Goal: Communication & Community: Share content

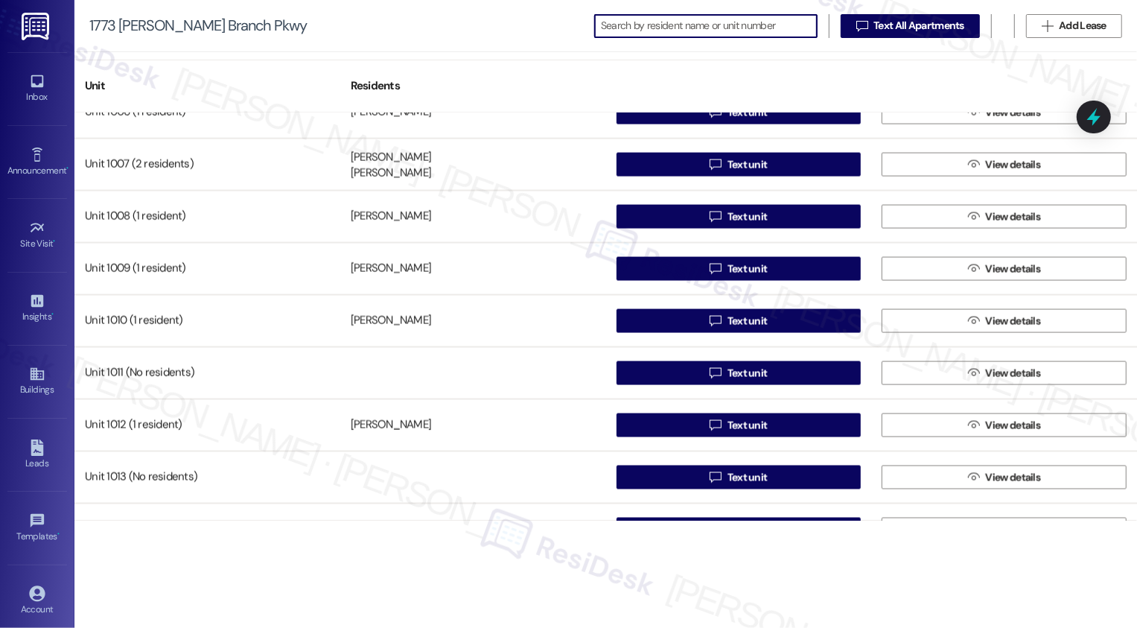
scroll to position [10084, 0]
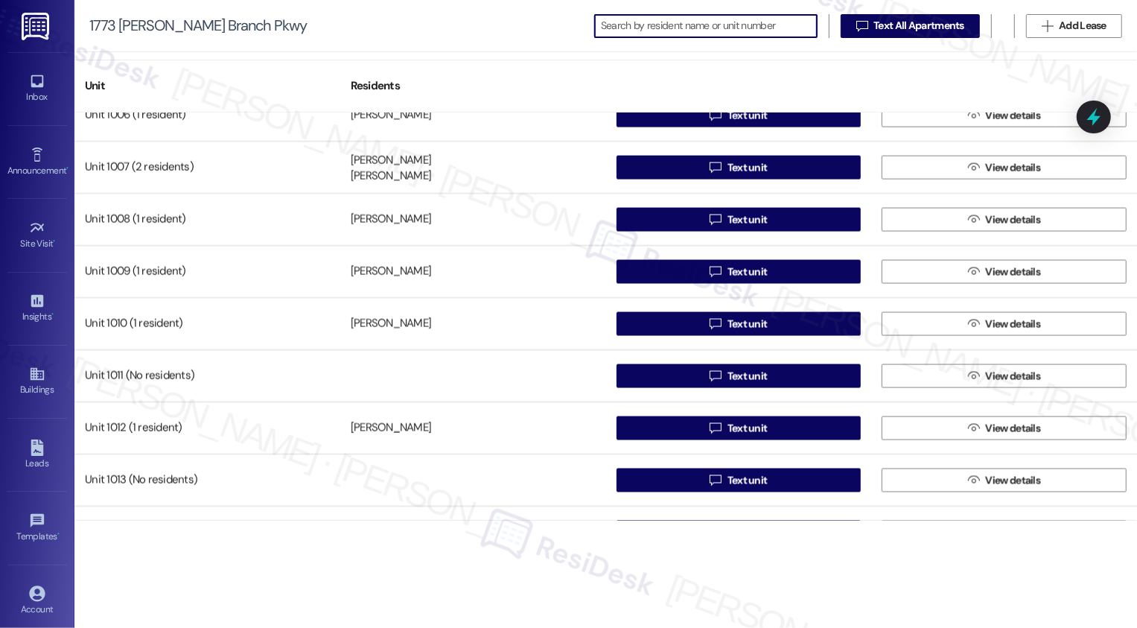
click at [725, 13] on div "1773 [PERSON_NAME] Branch Pkwy   Text All Apartments  Add Lease" at bounding box center [605, 26] width 1063 height 52
click at [717, 24] on input at bounding box center [719, 26] width 195 height 21
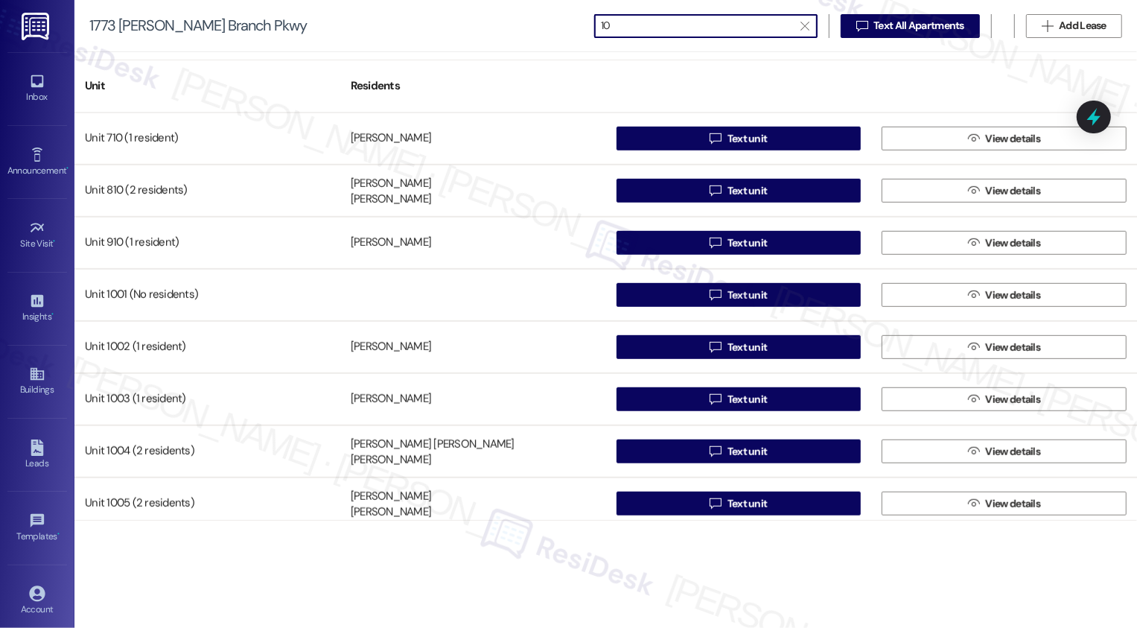
scroll to position [822, 0]
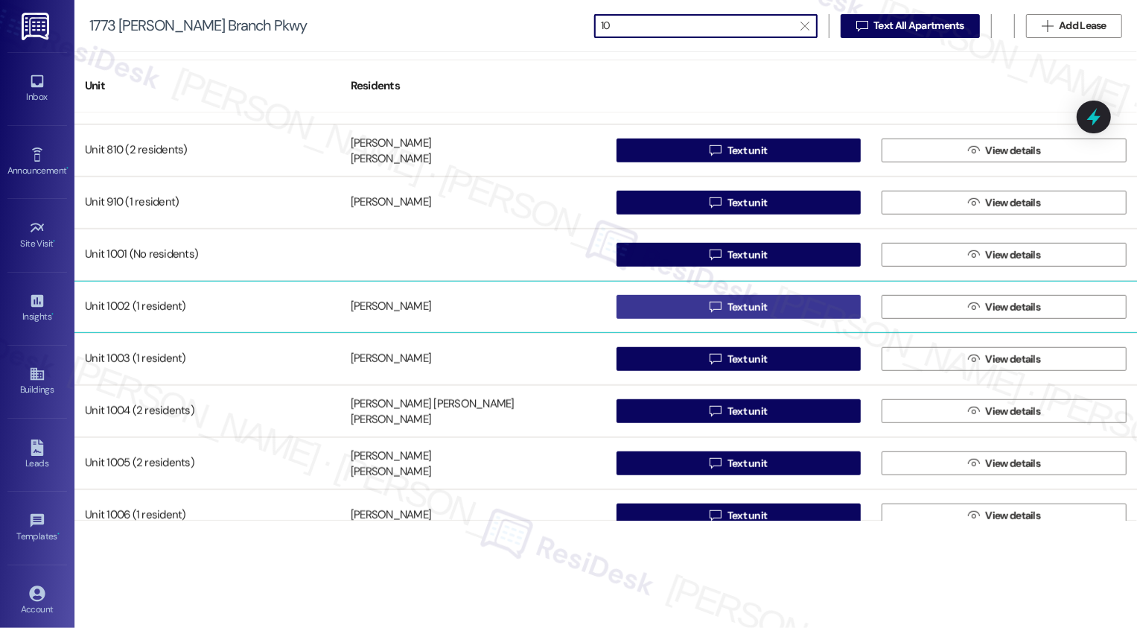
type input "10"
click at [771, 305] on button " Text unit" at bounding box center [739, 307] width 245 height 24
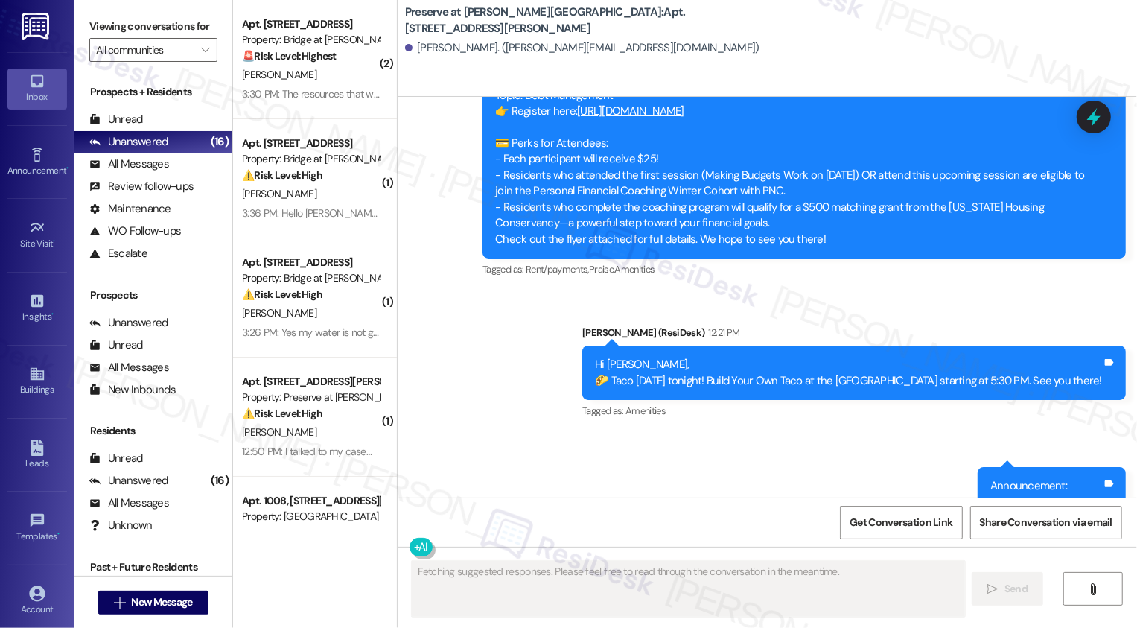
scroll to position [15631, 0]
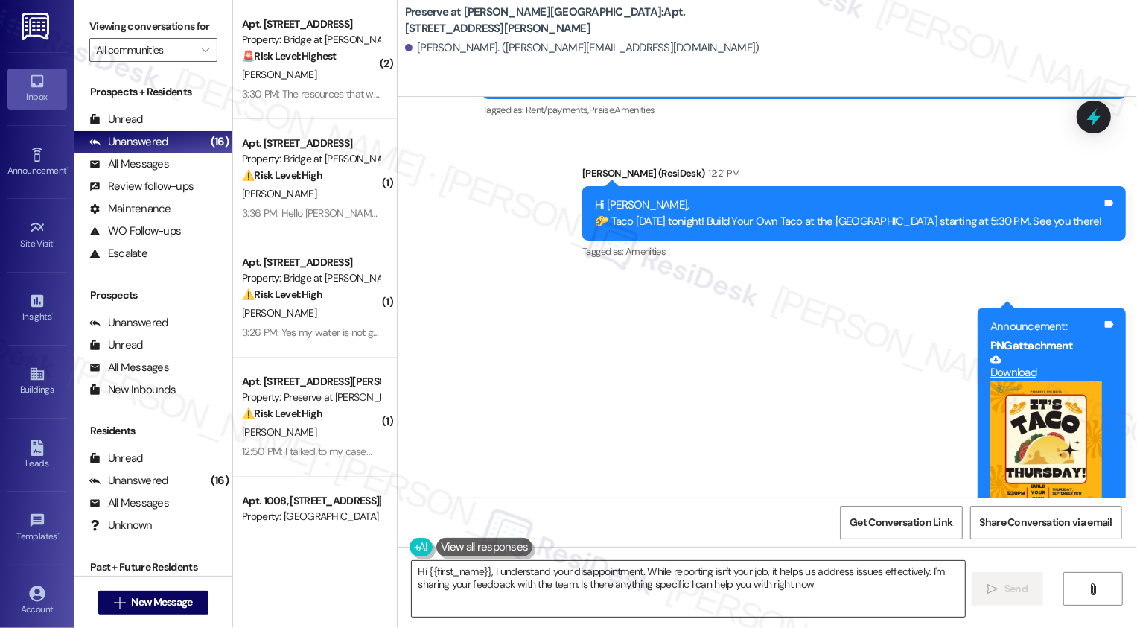
type textarea "Hi {{first_name}}, I understand your disappointment. While reporting isn't your…"
click at [564, 582] on textarea "Hi {{first_name}}, I understand your disappointment. While reporting isn't your…" at bounding box center [688, 589] width 553 height 56
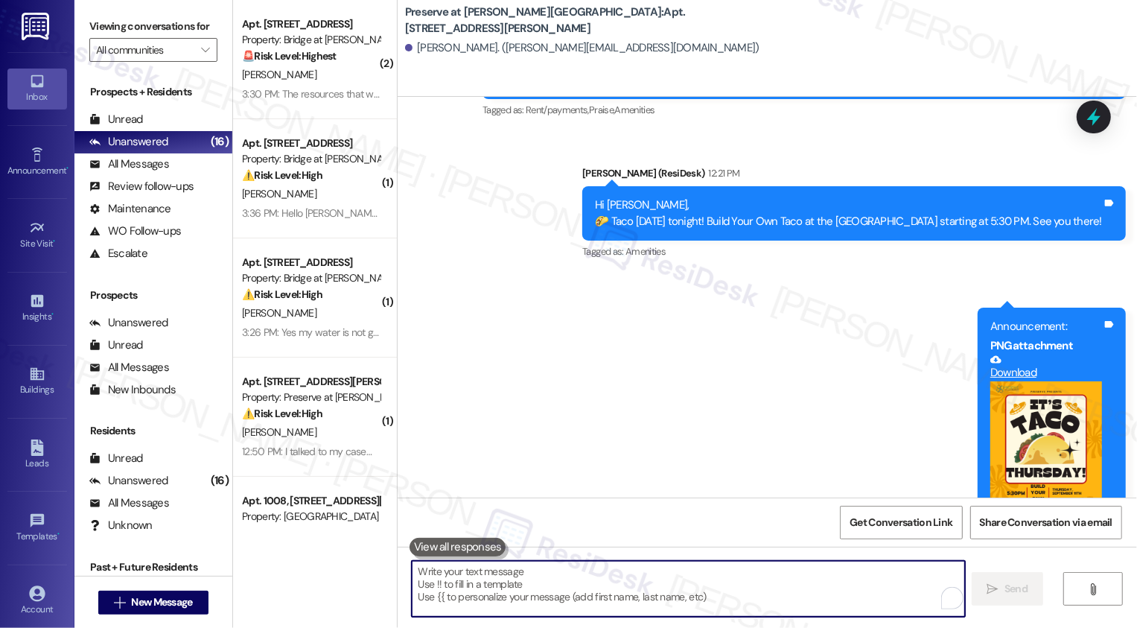
paste textarea "Hi {{first_name}}, The water in building #10 will be off [DATE], [DATE], from a…"
type textarea "Hi {{first_name}}, The water in building #10 will be off [DATE], [DATE], from a…"
click at [170, 600] on span "New Message" at bounding box center [161, 602] width 61 height 16
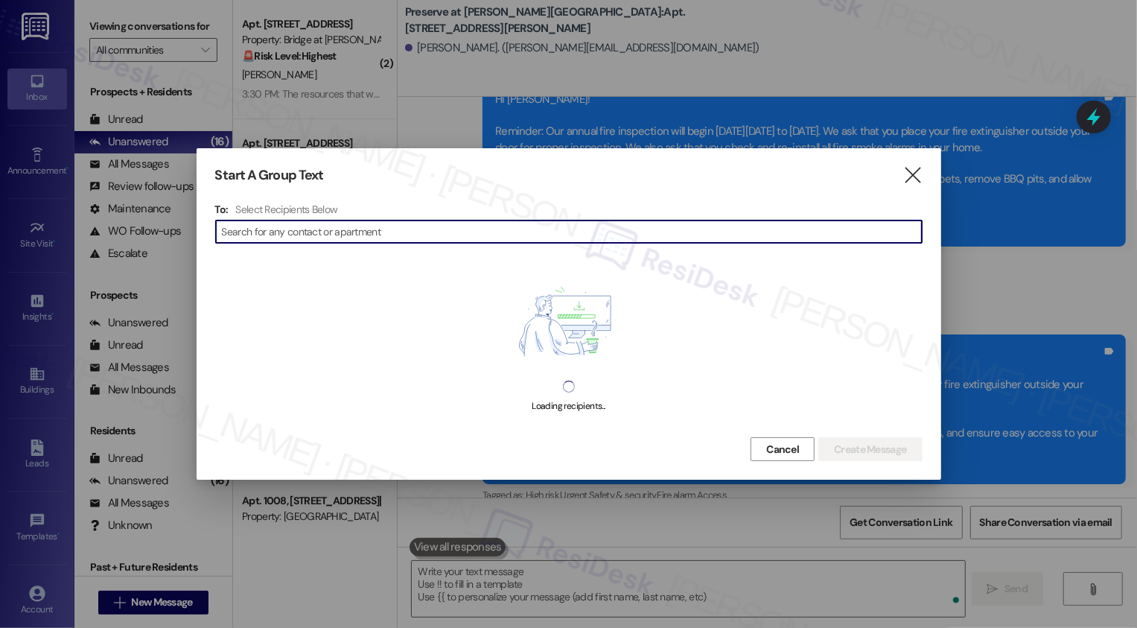
scroll to position [13149, 0]
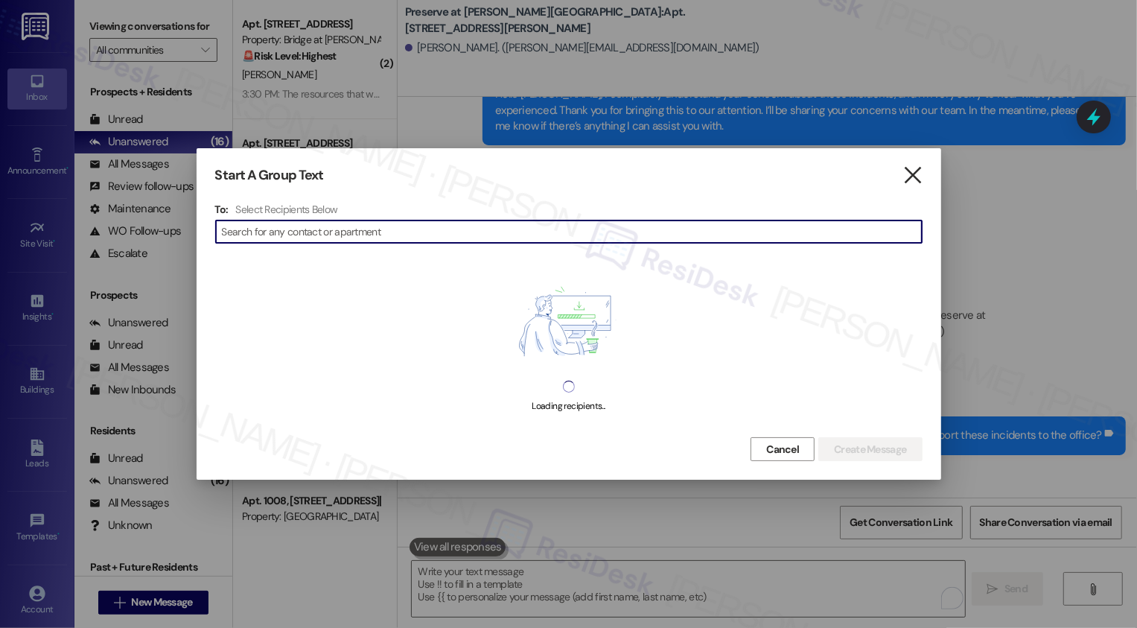
click at [906, 170] on icon "" at bounding box center [913, 176] width 20 height 16
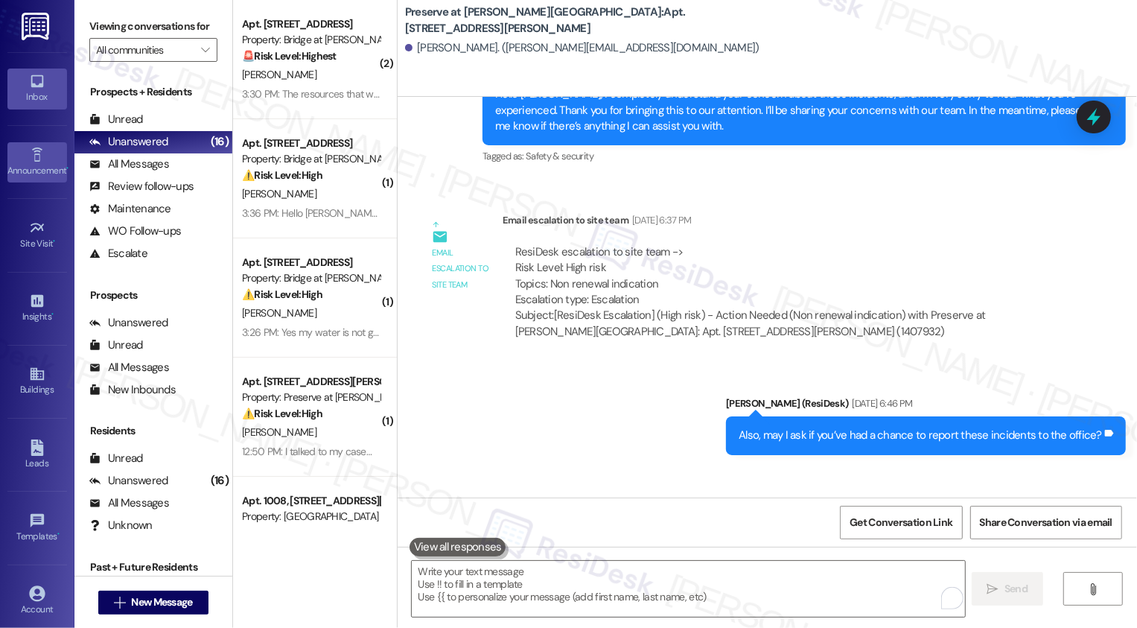
click at [56, 157] on link "Announcement •" at bounding box center [37, 162] width 60 height 40
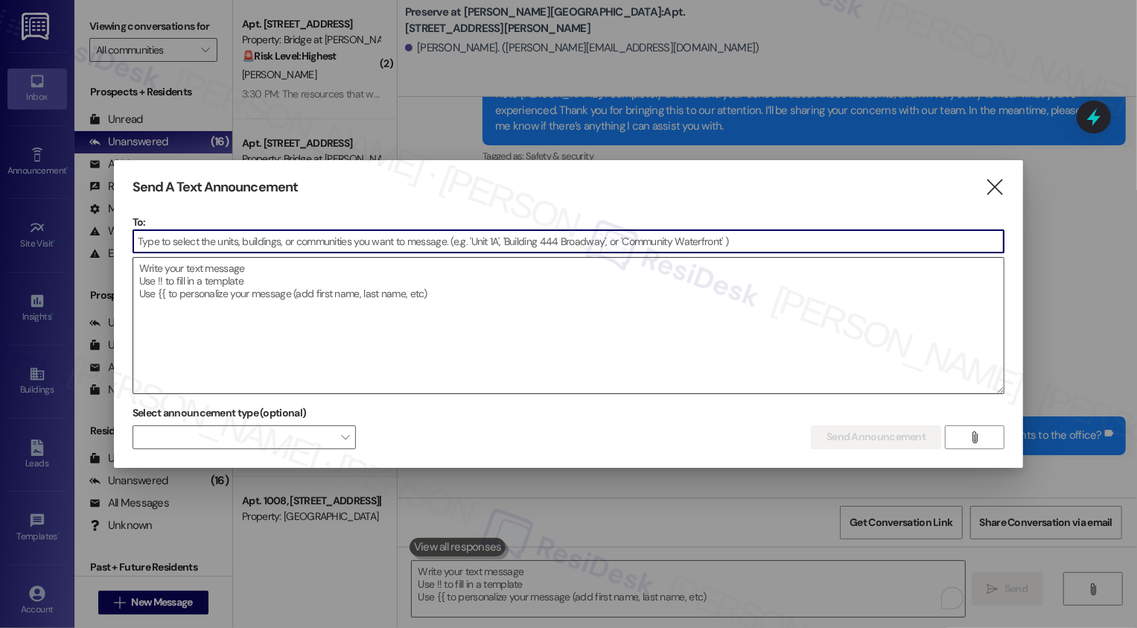
click at [265, 326] on textarea at bounding box center [568, 326] width 871 height 136
paste textarea "Hi {{first_name}}, The water in building #10 will be off [DATE], [DATE], from a…"
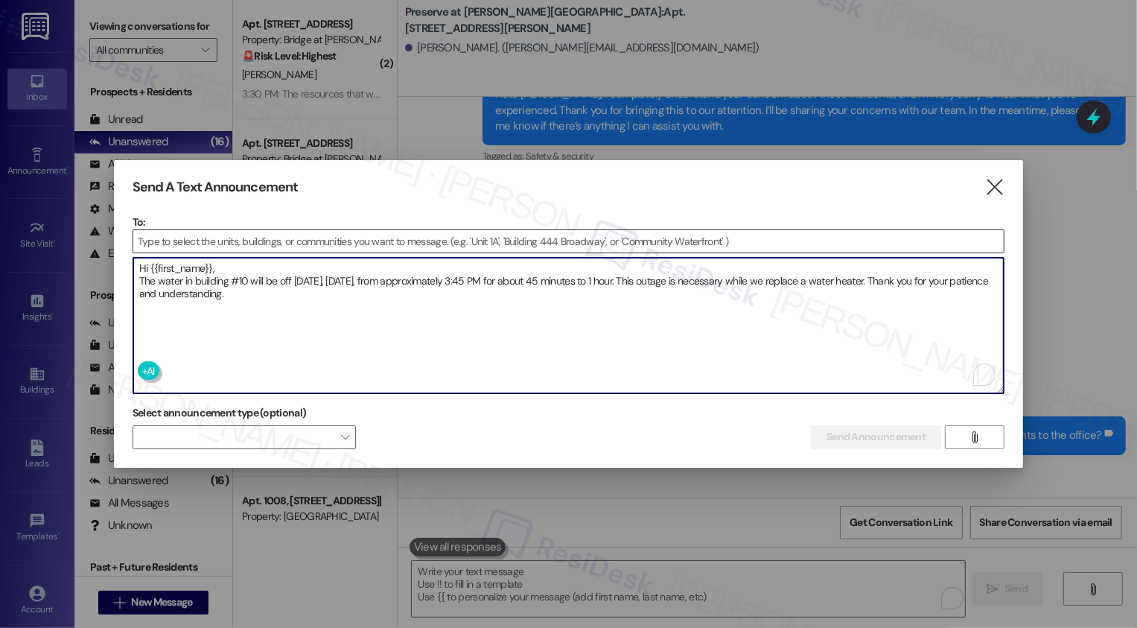
type textarea "Hi {{first_name}}, The water in building #10 will be off [DATE], [DATE], from a…"
click at [267, 237] on input at bounding box center [568, 241] width 871 height 22
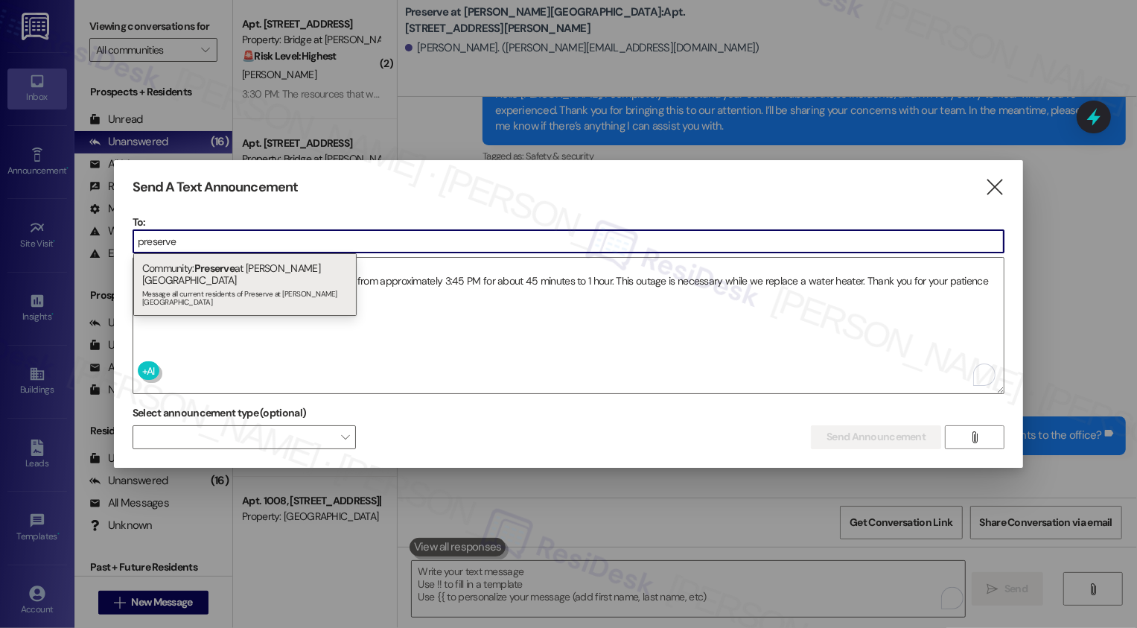
click at [276, 209] on div "Send A Text Announcement  To: preserve  Drop image file here Hi {{first_name}…" at bounding box center [569, 314] width 910 height 308
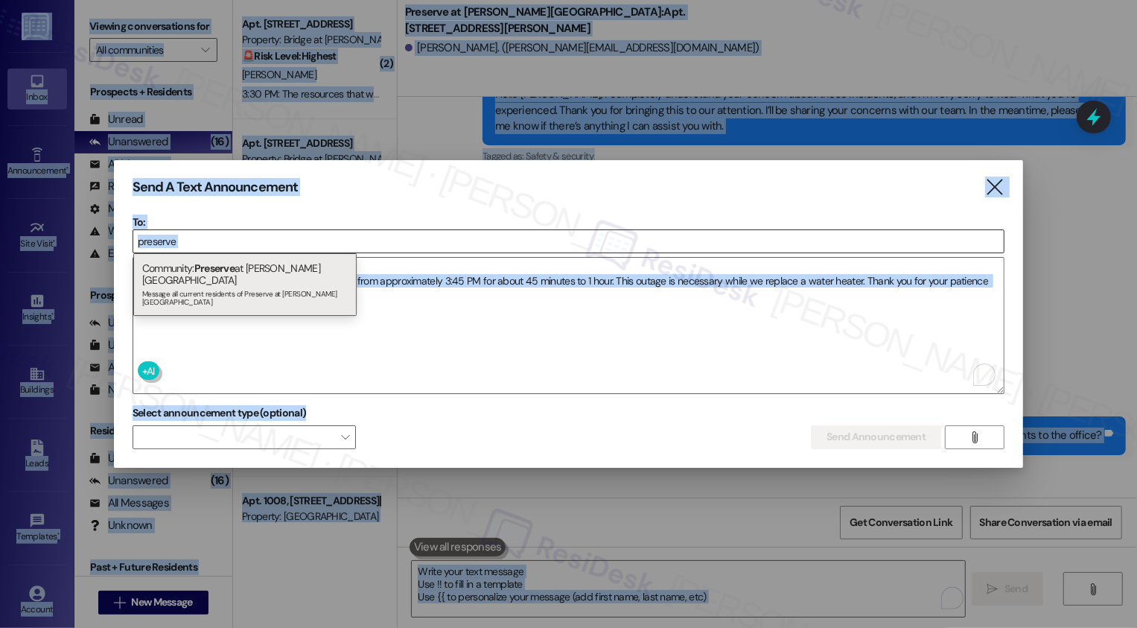
click at [200, 241] on input "preserve" at bounding box center [568, 241] width 871 height 22
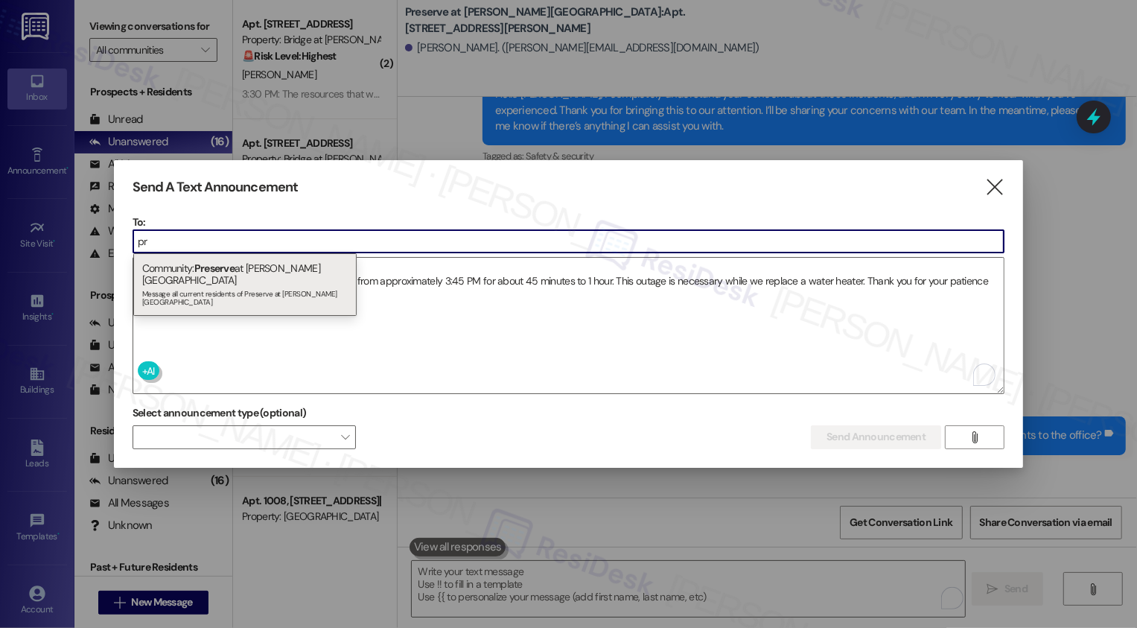
type input "p"
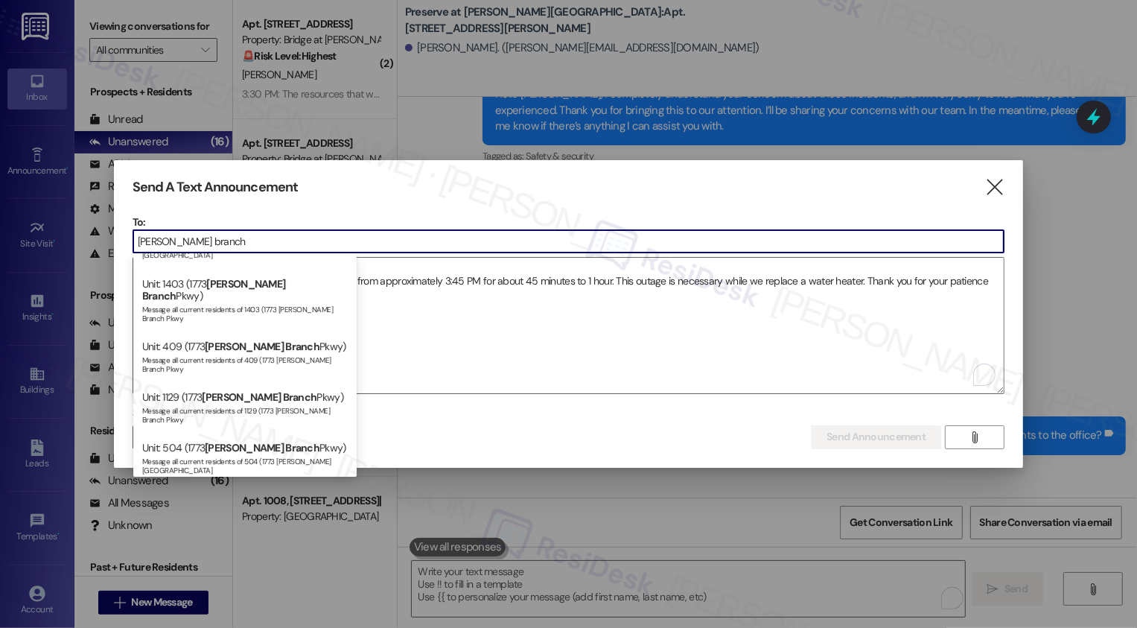
scroll to position [505, 0]
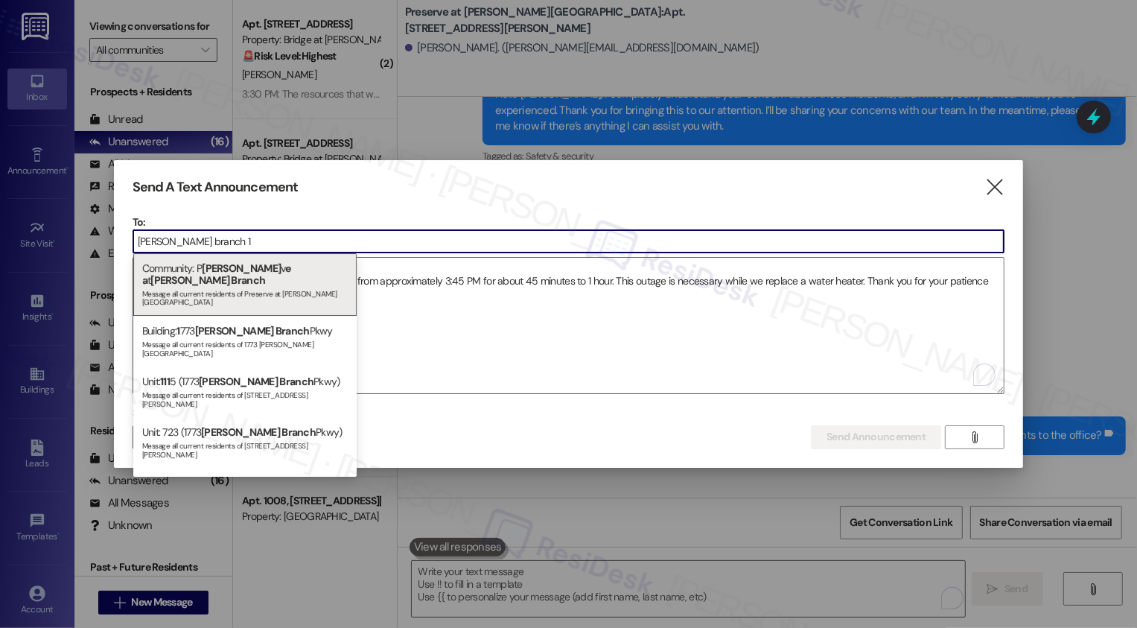
type input "[PERSON_NAME] branch 10"
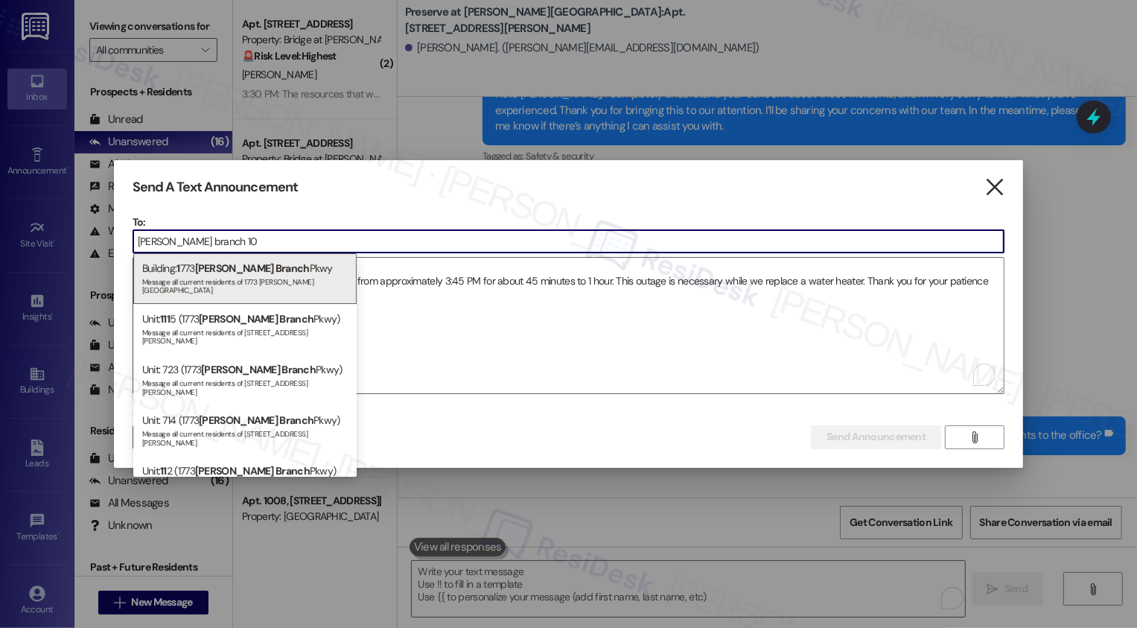
click at [1002, 186] on icon "" at bounding box center [995, 187] width 20 height 16
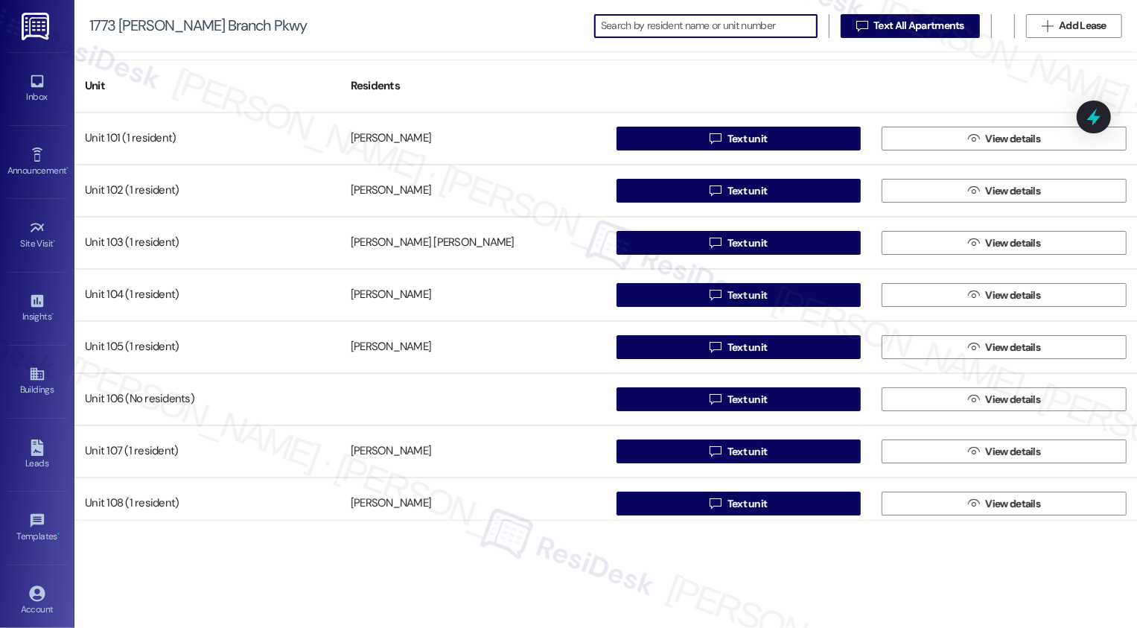
click at [672, 36] on div "" at bounding box center [705, 26] width 223 height 24
click at [674, 17] on input at bounding box center [719, 26] width 195 height 21
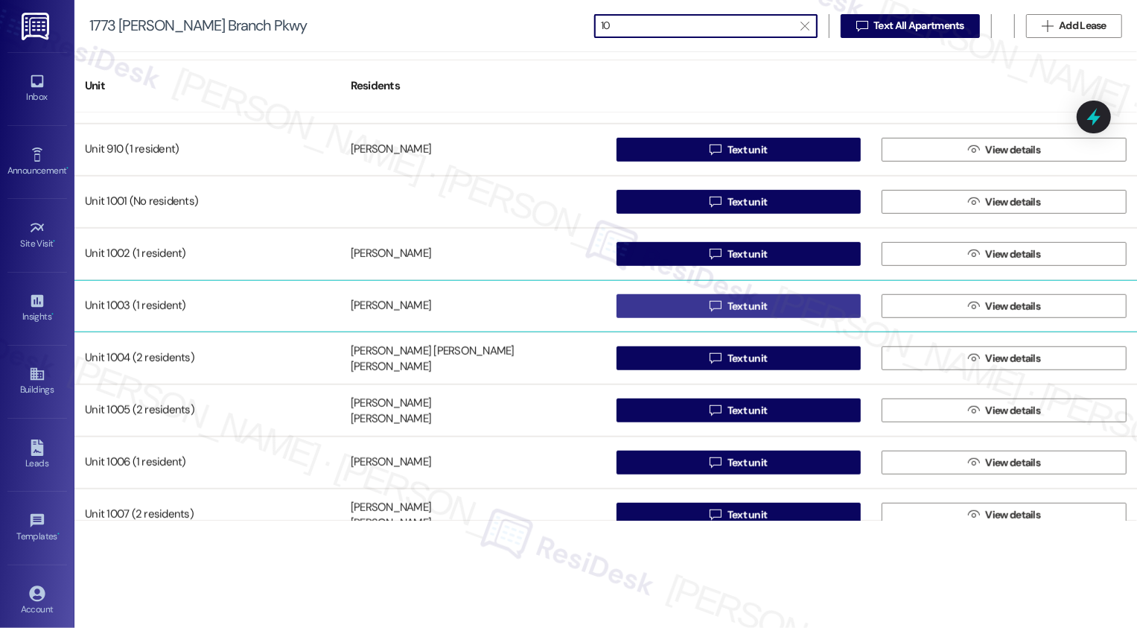
scroll to position [877, 0]
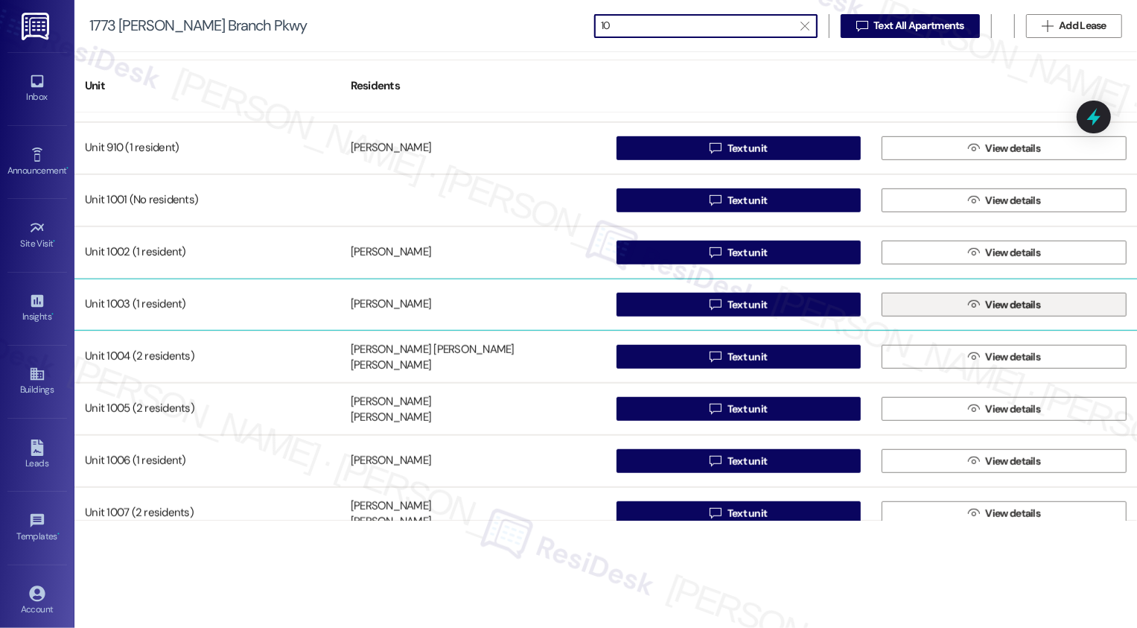
type input "10"
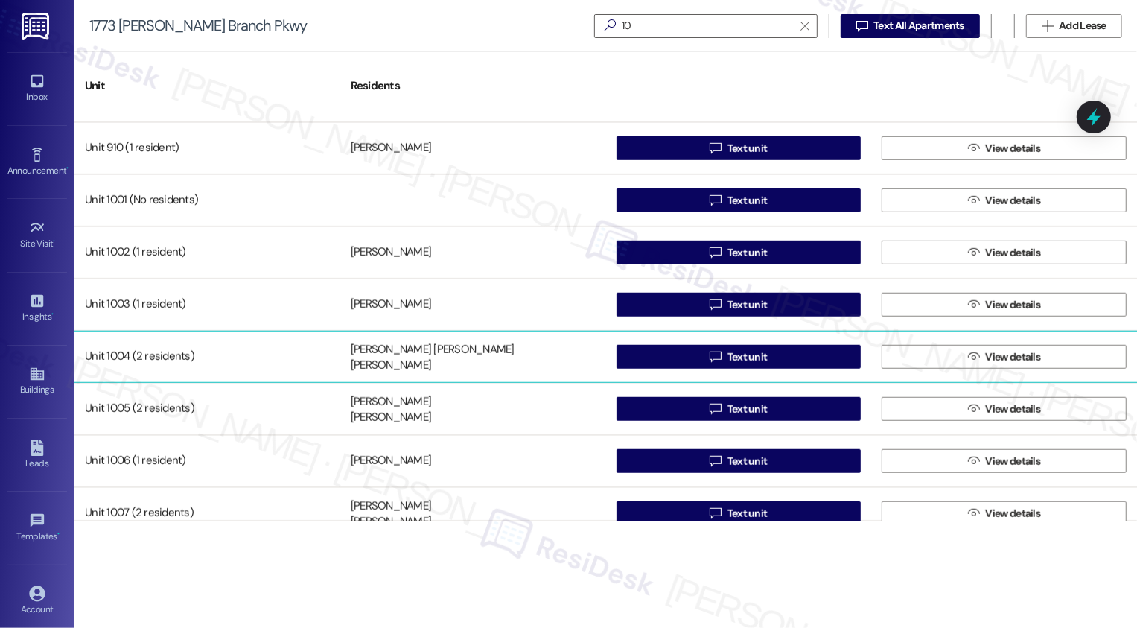
click at [550, 350] on div "[PERSON_NAME] [PERSON_NAME] [PERSON_NAME] Valecillos" at bounding box center [473, 357] width 266 height 30
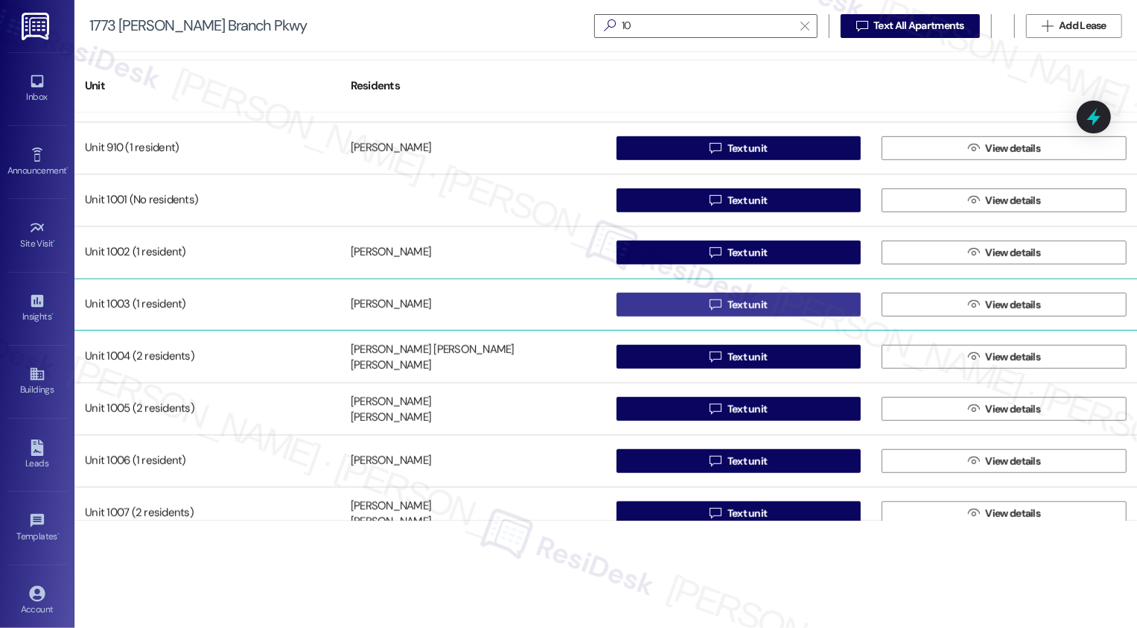
click at [713, 295] on span " Text unit" at bounding box center [738, 304] width 63 height 22
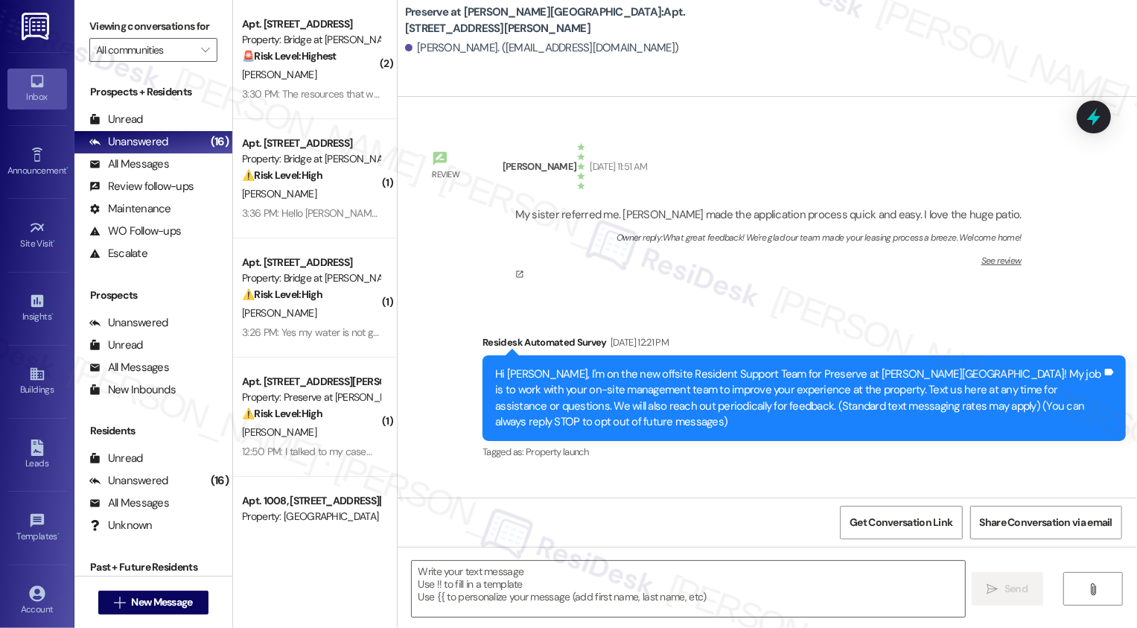
type textarea "Fetching suggested responses. Please feel free to read through the conversation…"
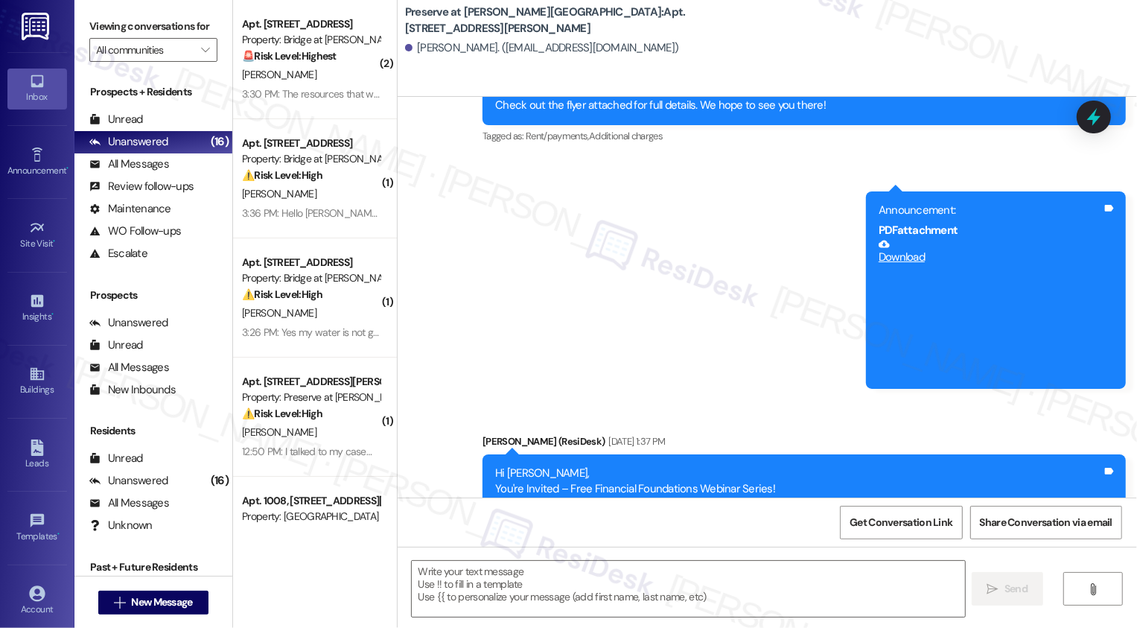
scroll to position [8440, 0]
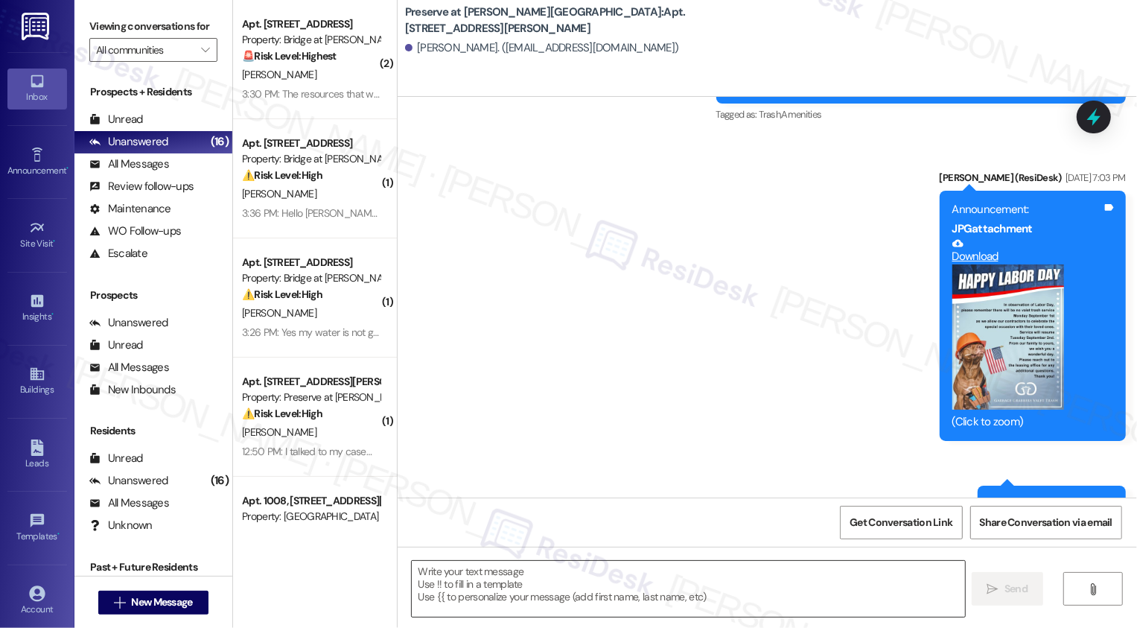
click at [529, 581] on textarea at bounding box center [688, 589] width 553 height 56
paste textarea "Hi {{first_name}}, The water in building #10 will be off [DATE], [DATE], from a…"
type textarea "Hi {{first_name}}, The water in building #10 will be off [DATE], [DATE], from a…"
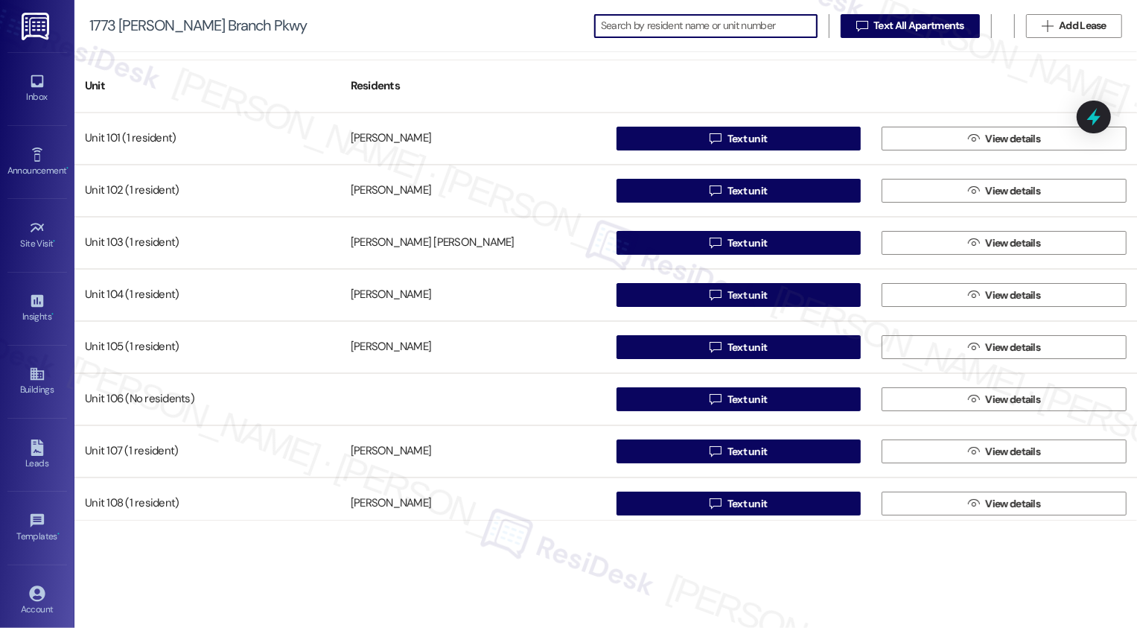
click at [639, 23] on input at bounding box center [709, 26] width 216 height 21
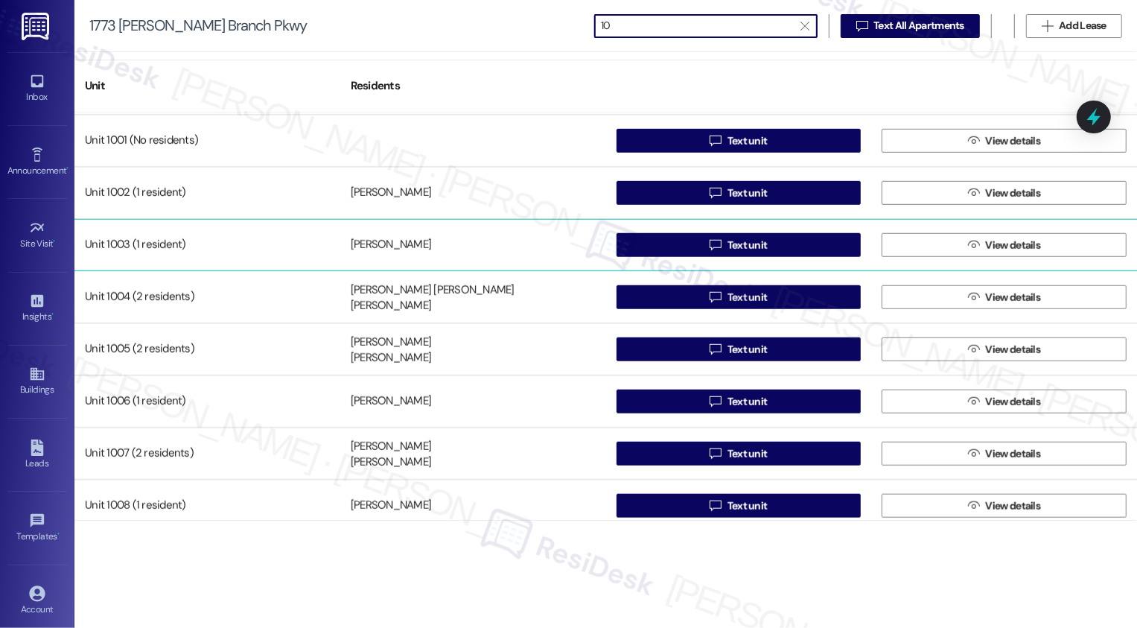
scroll to position [930, 0]
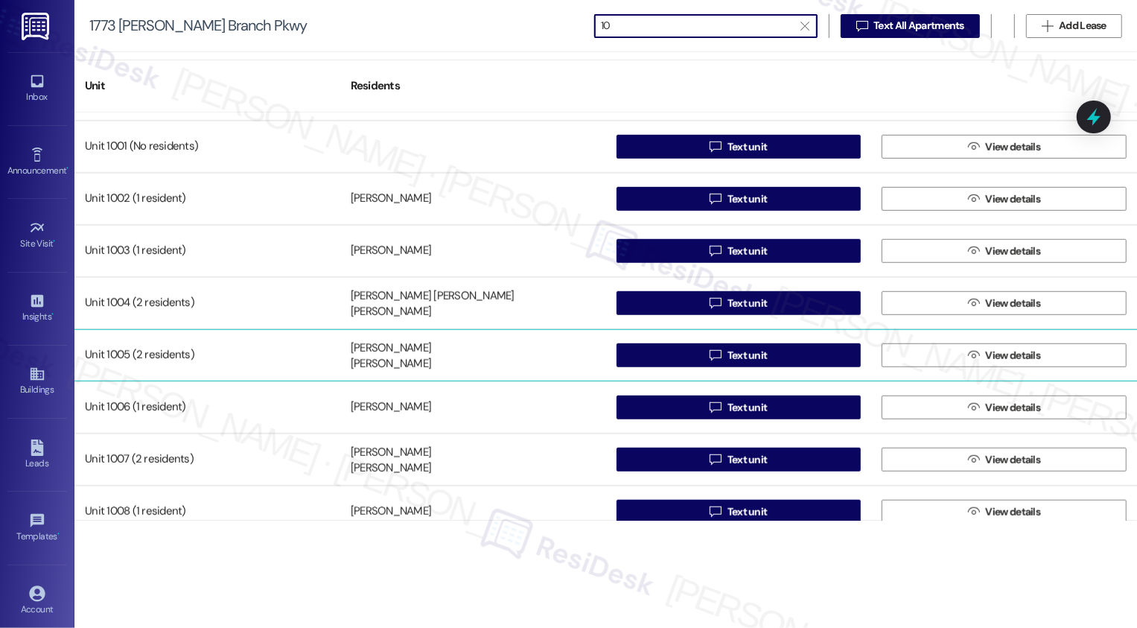
click at [121, 355] on div "Unit 1005 (2 residents)" at bounding box center [207, 355] width 266 height 30
copy div "1005"
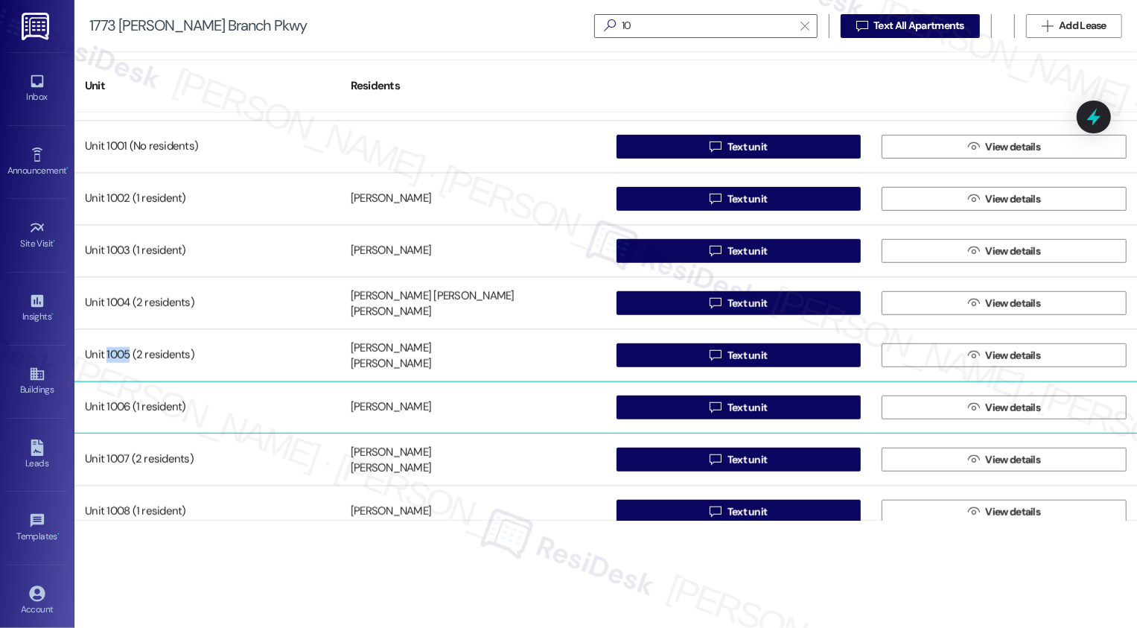
click at [123, 406] on div "Unit 1006 (1 resident)" at bounding box center [207, 407] width 266 height 30
copy div "1006"
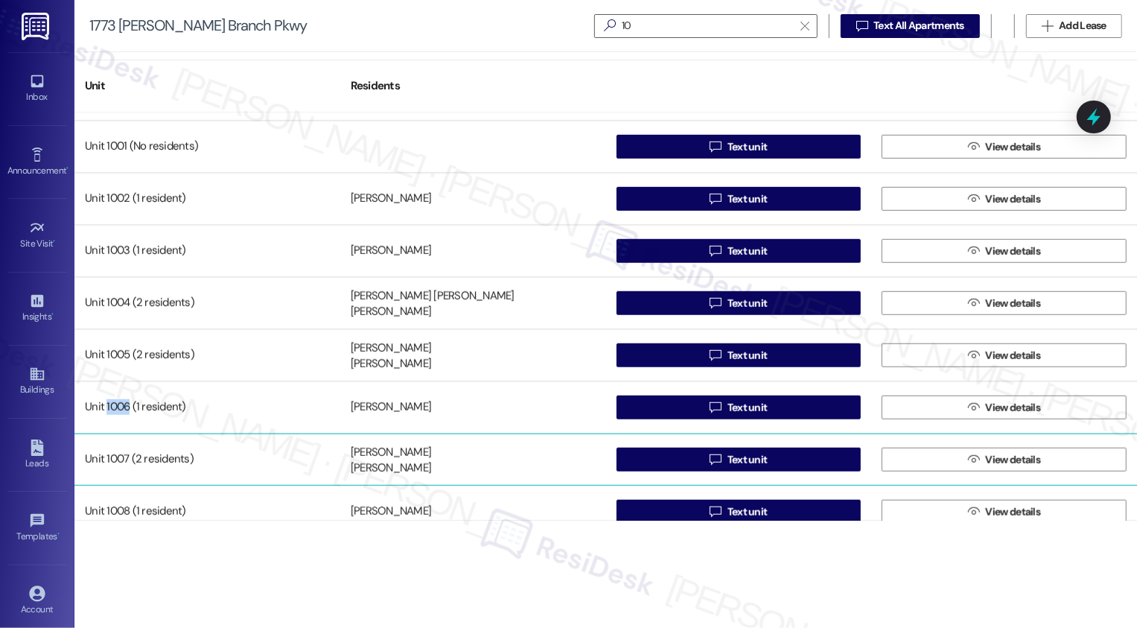
click at [124, 455] on div "Unit 1007 (2 residents)" at bounding box center [207, 460] width 266 height 30
copy div "1007"
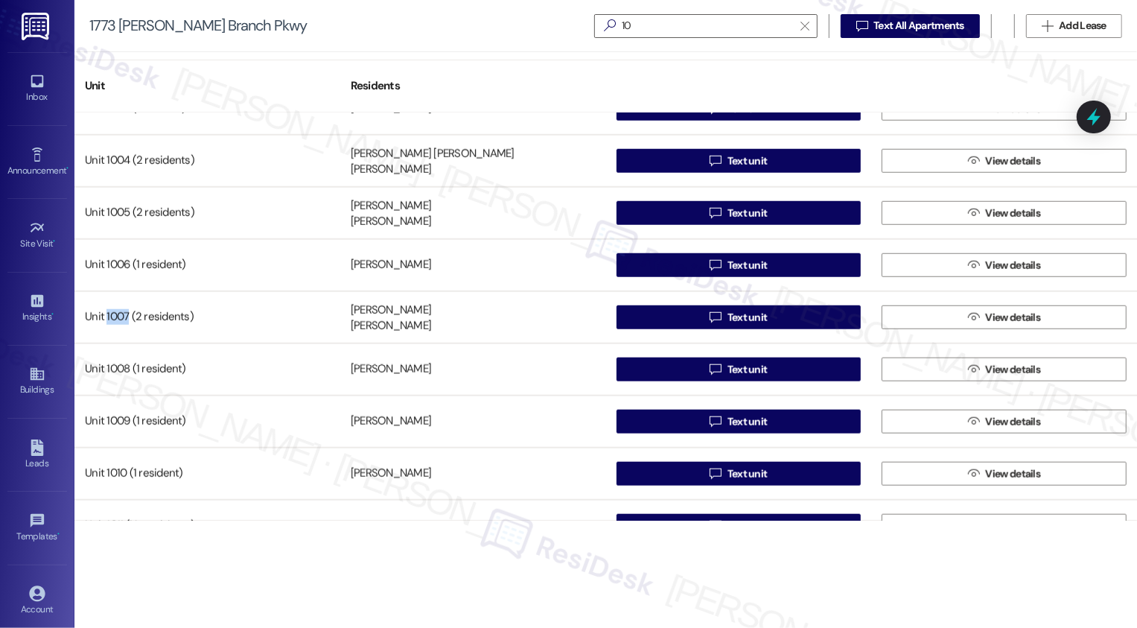
scroll to position [1125, 0]
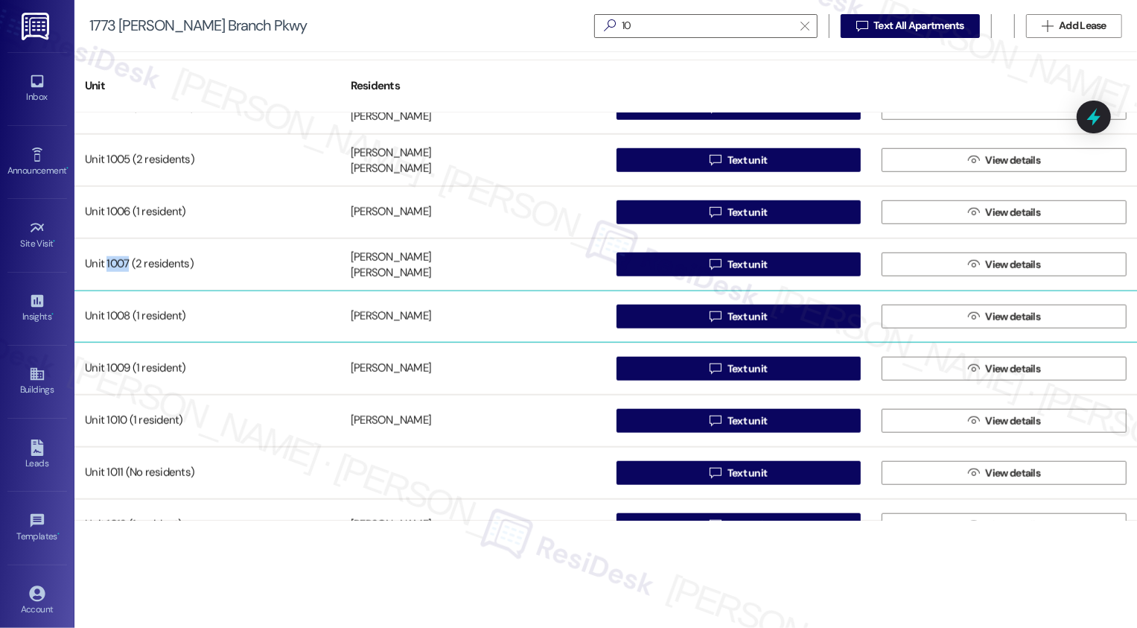
click at [122, 316] on div "Unit 1008 (1 resident)" at bounding box center [207, 317] width 266 height 30
copy div "1008"
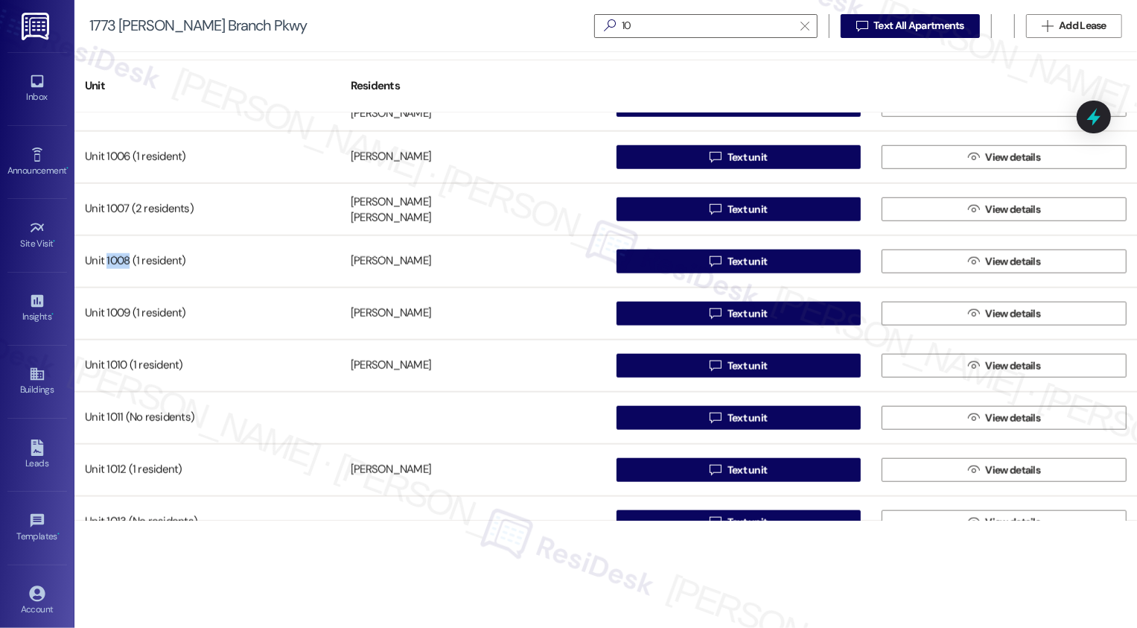
scroll to position [1184, 0]
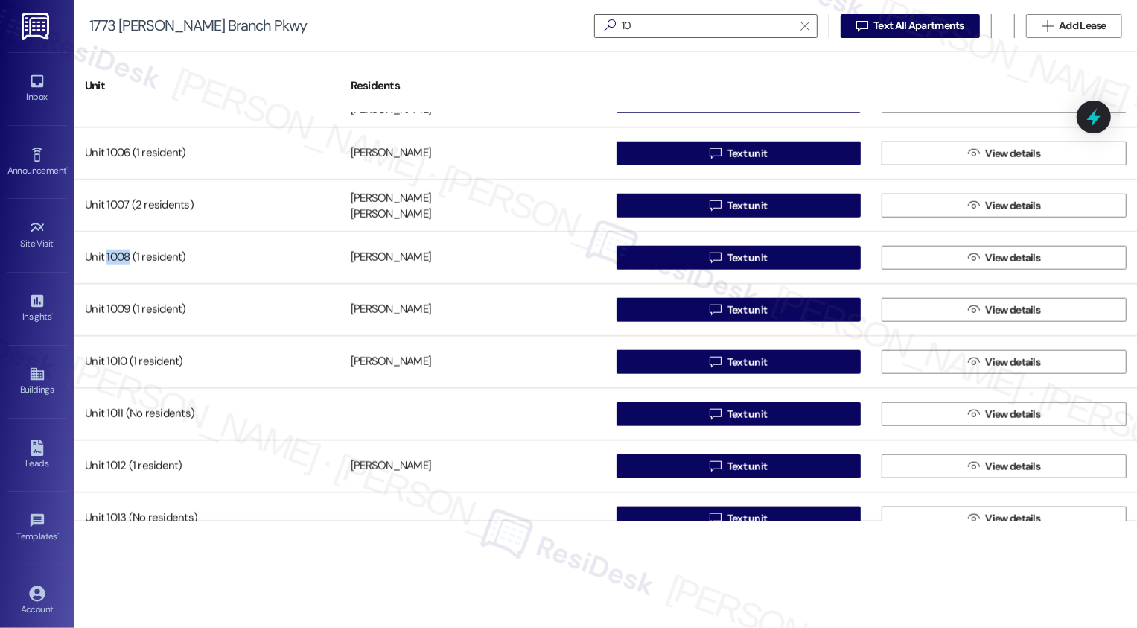
click at [118, 309] on div "Unit 1003 (1 resident) [PERSON_NAME]  Text unit  View details Unit 1004 (2 re…" at bounding box center [605, 316] width 1063 height 408
click at [118, 309] on div "Unit 1009 (1 resident)" at bounding box center [207, 310] width 266 height 30
copy div "1009"
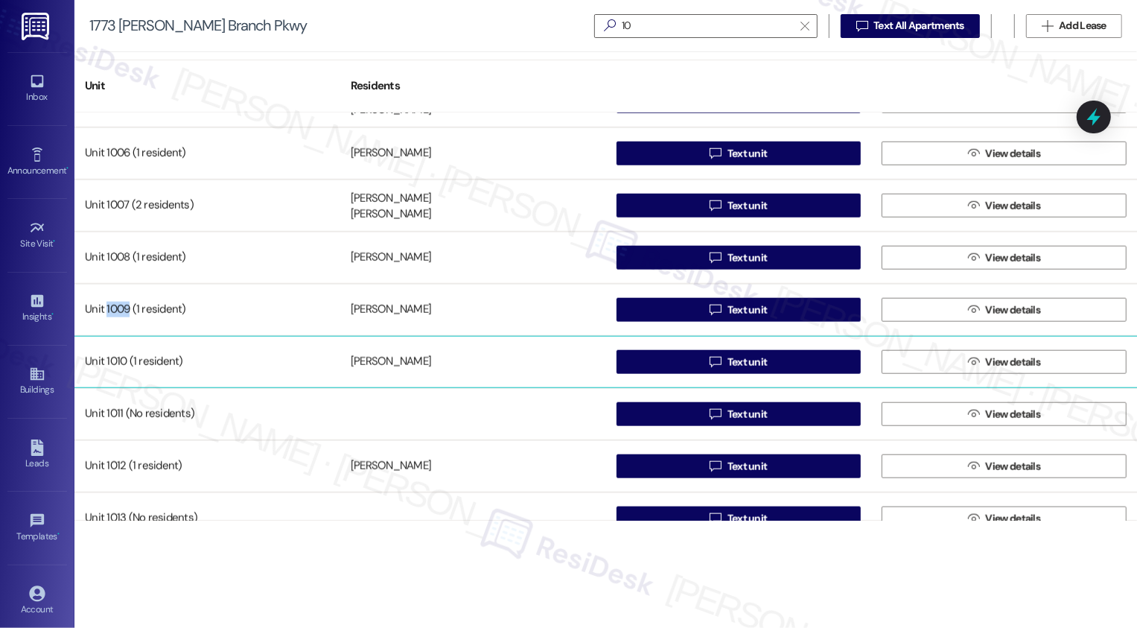
click at [118, 363] on div "Unit 1010 (1 resident)" at bounding box center [207, 362] width 266 height 30
copy div "1010"
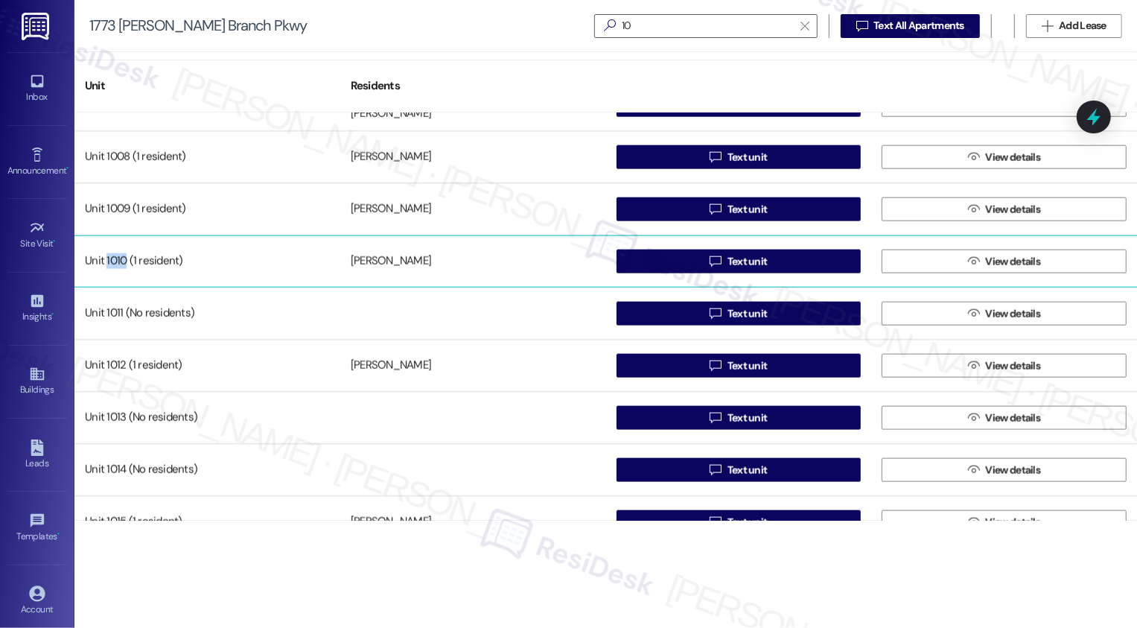
scroll to position [1355, 0]
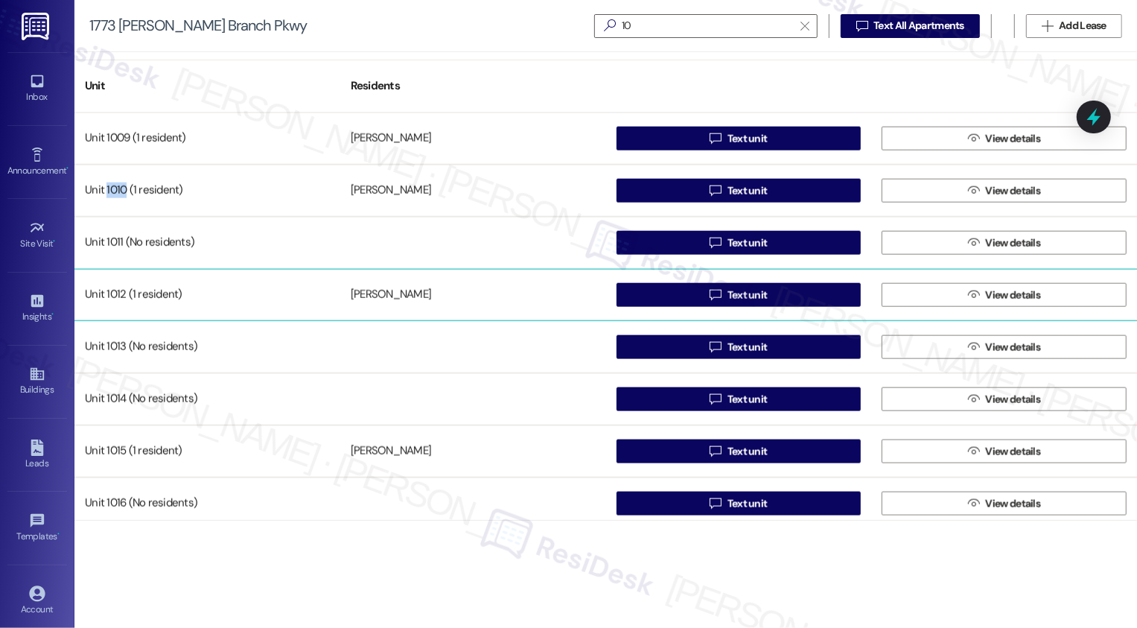
click at [118, 299] on div "Unit 1012 (1 resident)" at bounding box center [207, 295] width 266 height 30
copy div "1012"
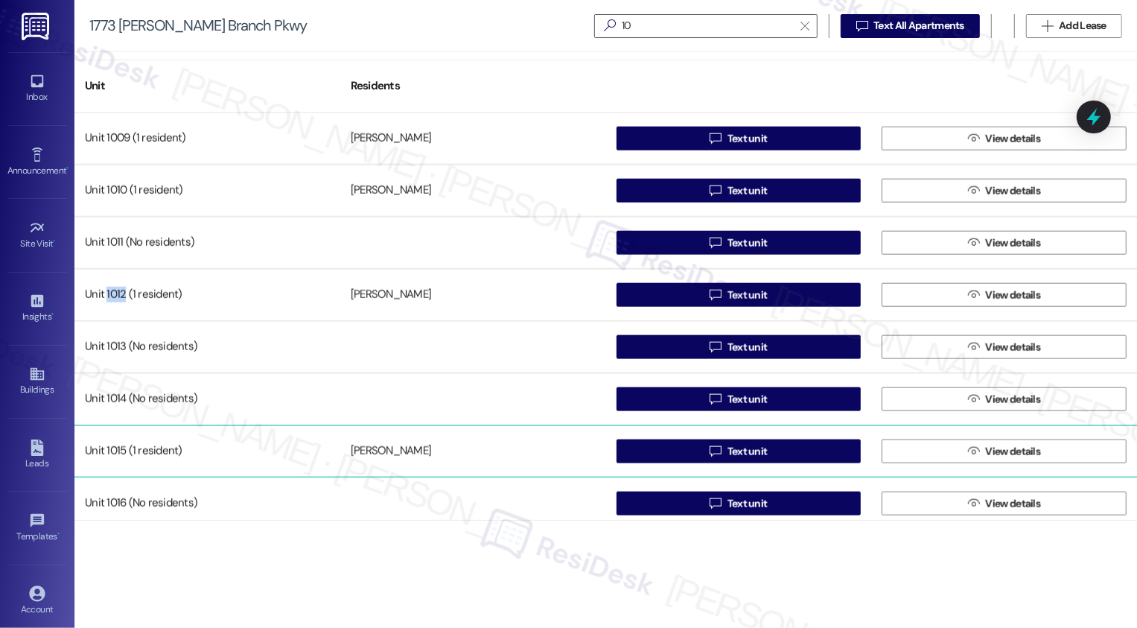
click at [113, 458] on div "Unit 1015 (1 resident)" at bounding box center [207, 451] width 266 height 30
copy div "1015"
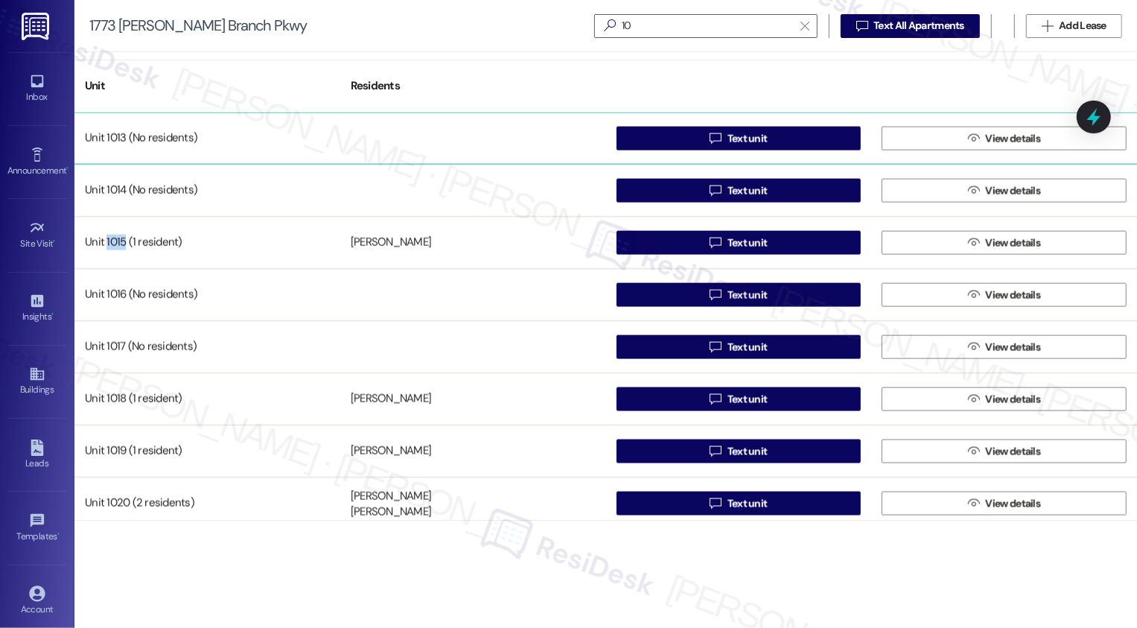
scroll to position [1601, 0]
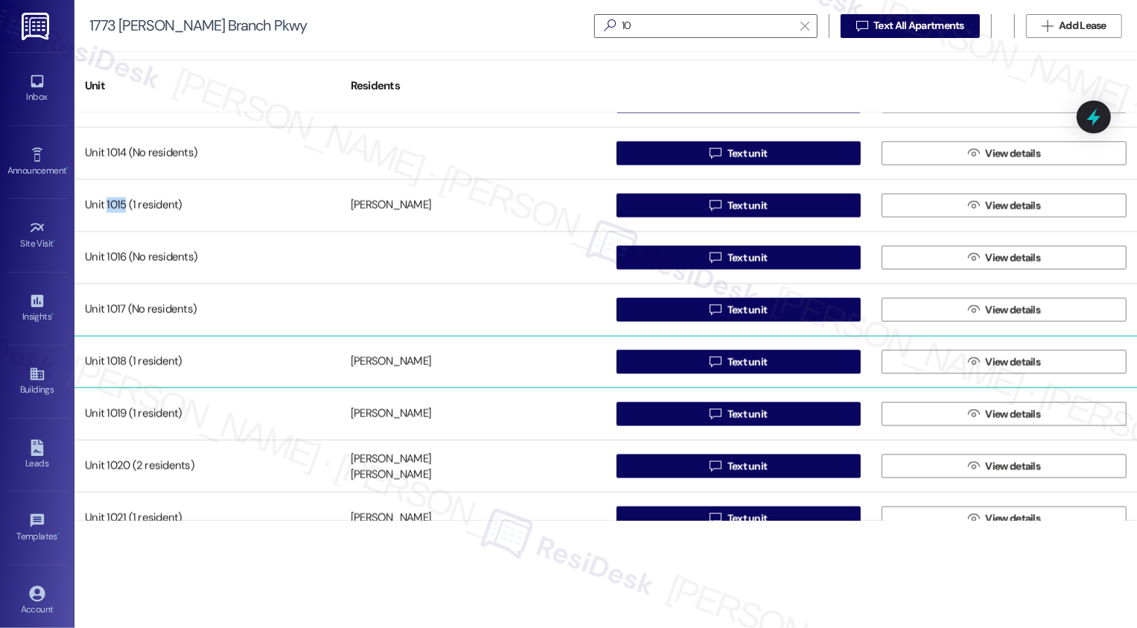
click at [119, 360] on div "Unit 1018 (1 resident)" at bounding box center [207, 362] width 266 height 30
copy div "1018"
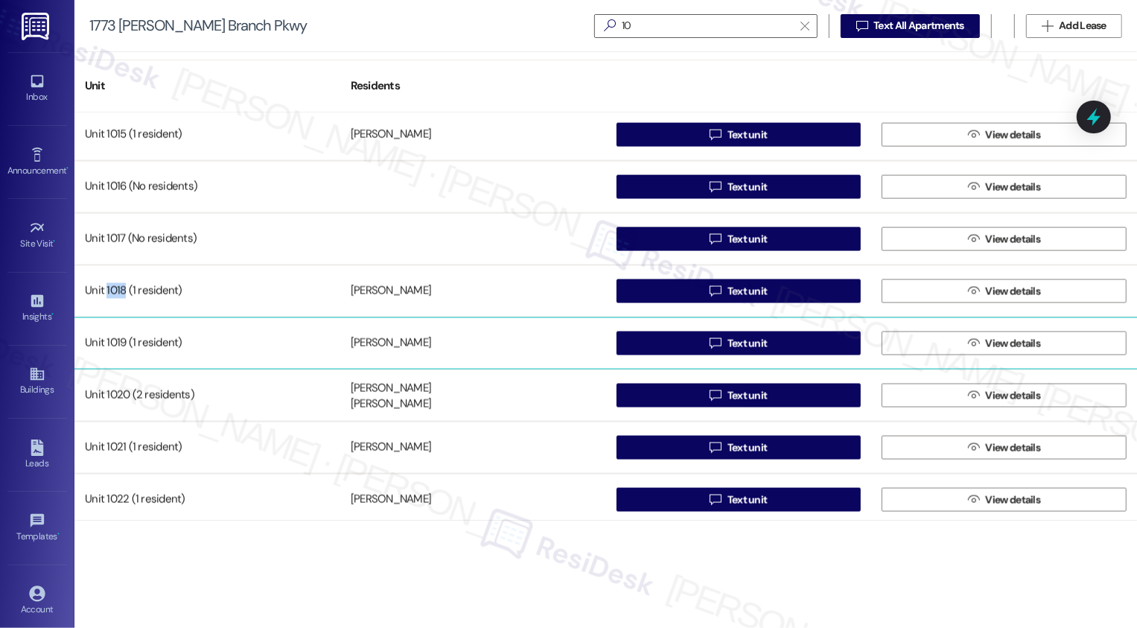
scroll to position [1748, 0]
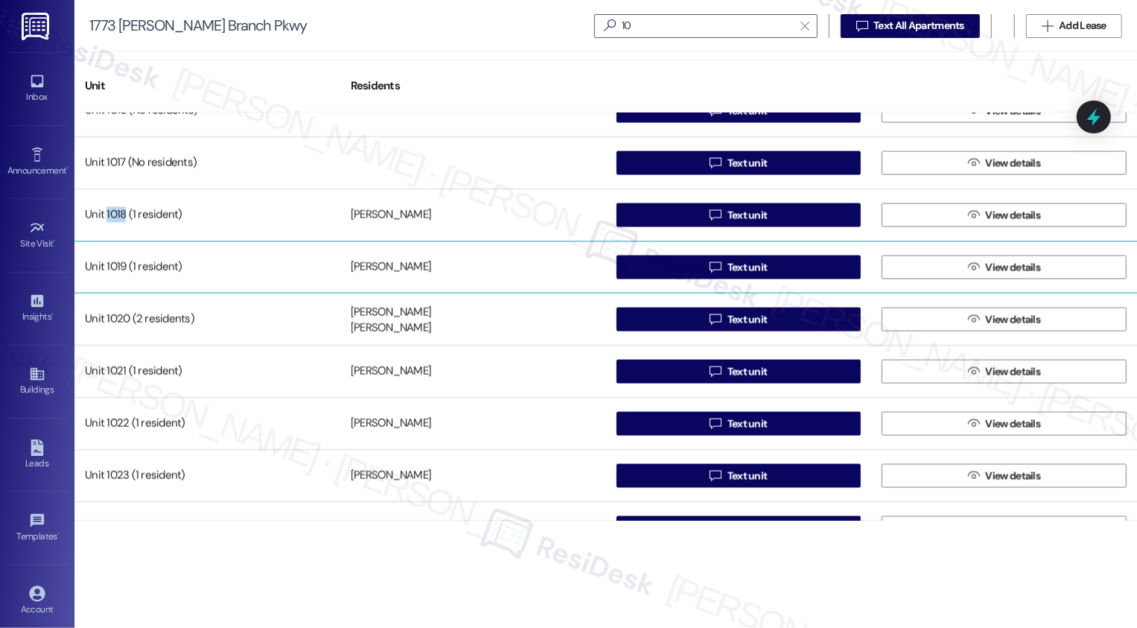
click at [110, 263] on div "Unit 1019 (1 resident)" at bounding box center [207, 267] width 266 height 30
copy div "1019"
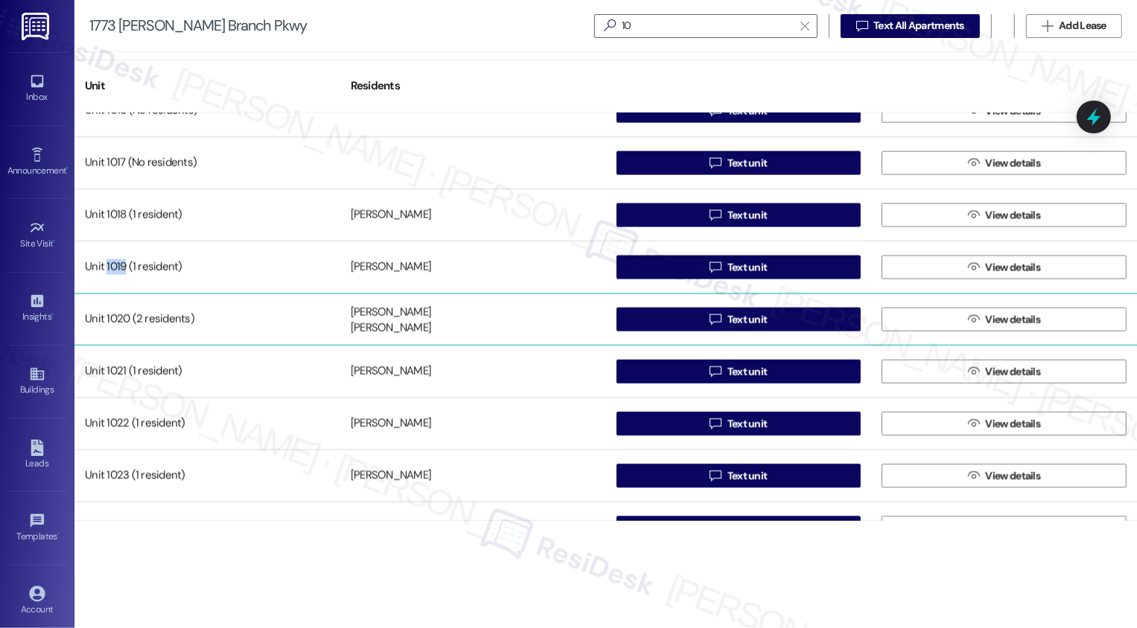
click at [115, 316] on div "Unit 1020 (2 residents)" at bounding box center [207, 320] width 266 height 30
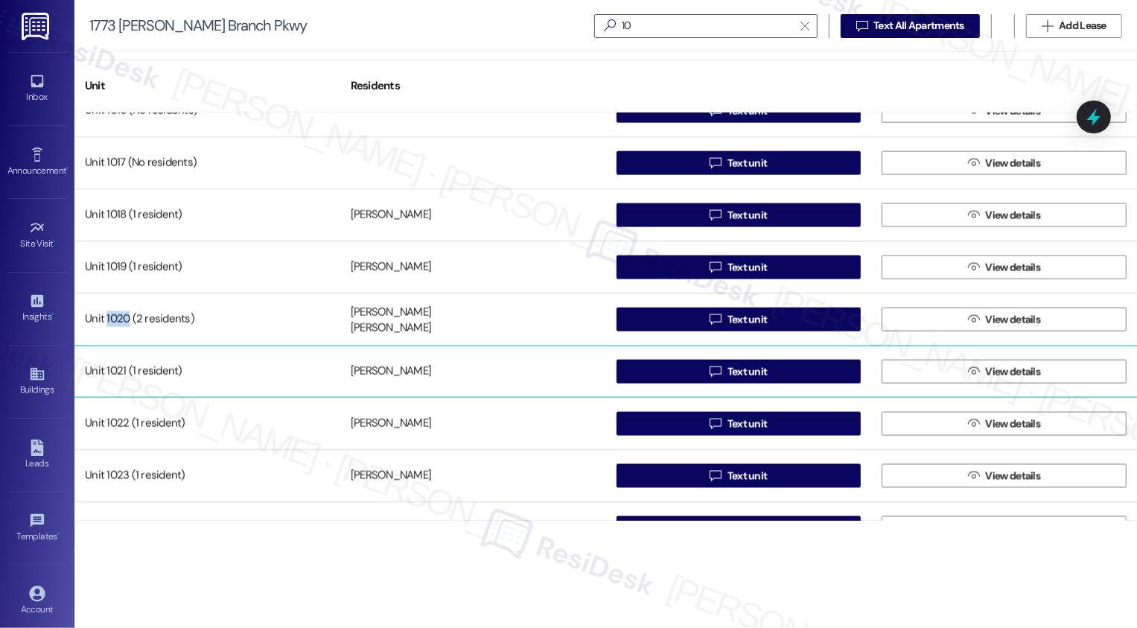
click at [113, 372] on div "Unit 1021 (1 resident)" at bounding box center [207, 372] width 266 height 30
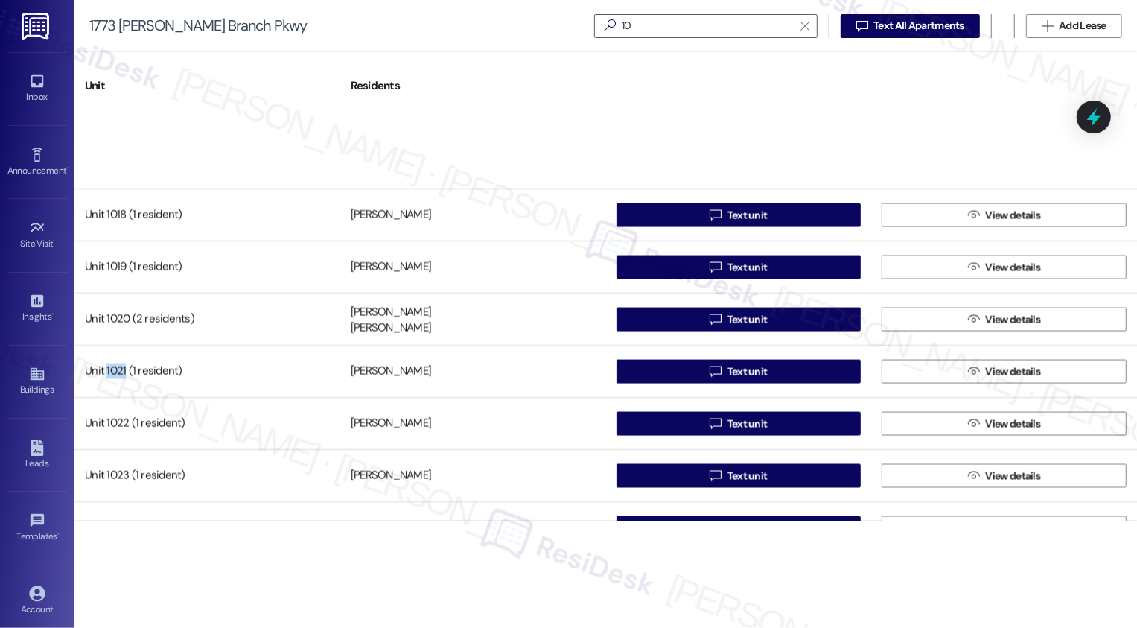
scroll to position [1914, 0]
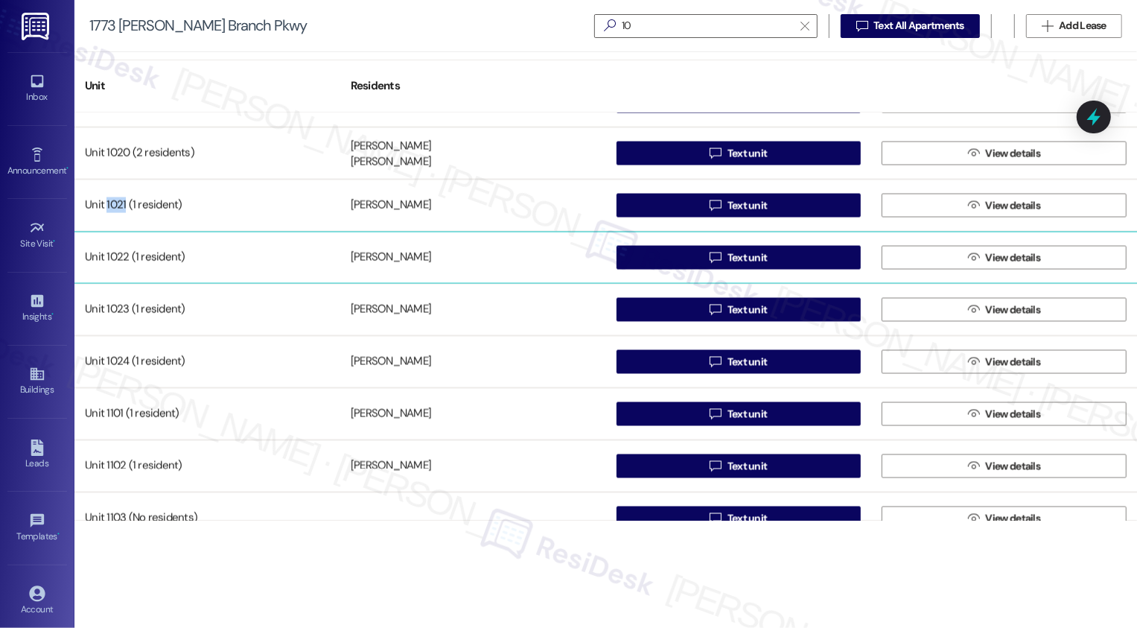
click at [115, 252] on div "Unit 1022 (1 resident)" at bounding box center [207, 258] width 266 height 30
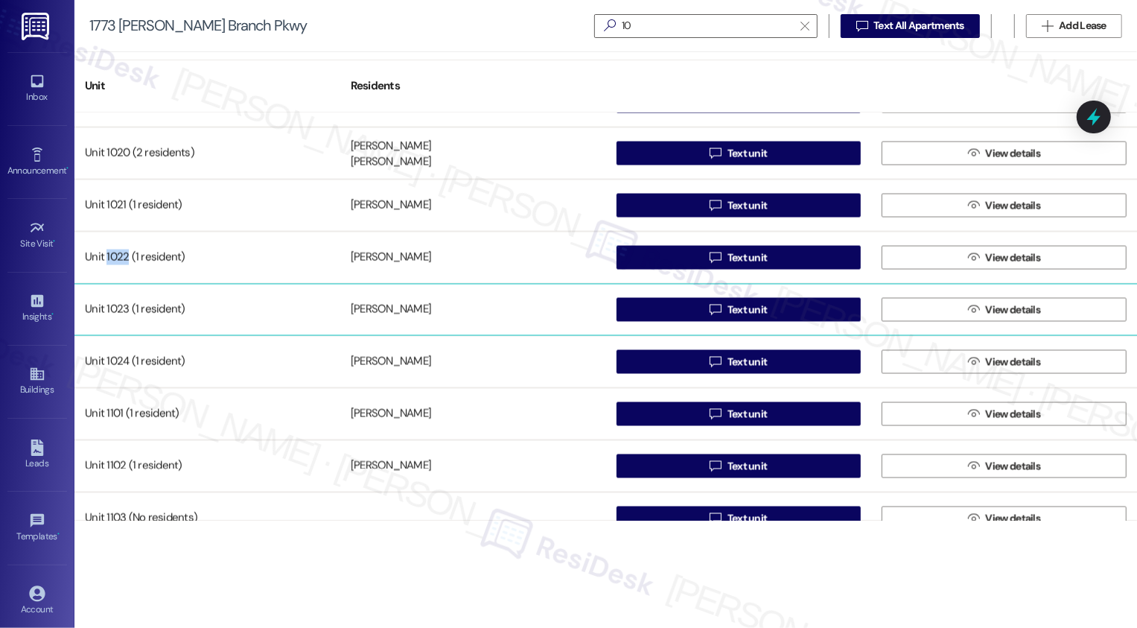
click at [121, 314] on div "Unit 1023 (1 resident)" at bounding box center [207, 310] width 266 height 30
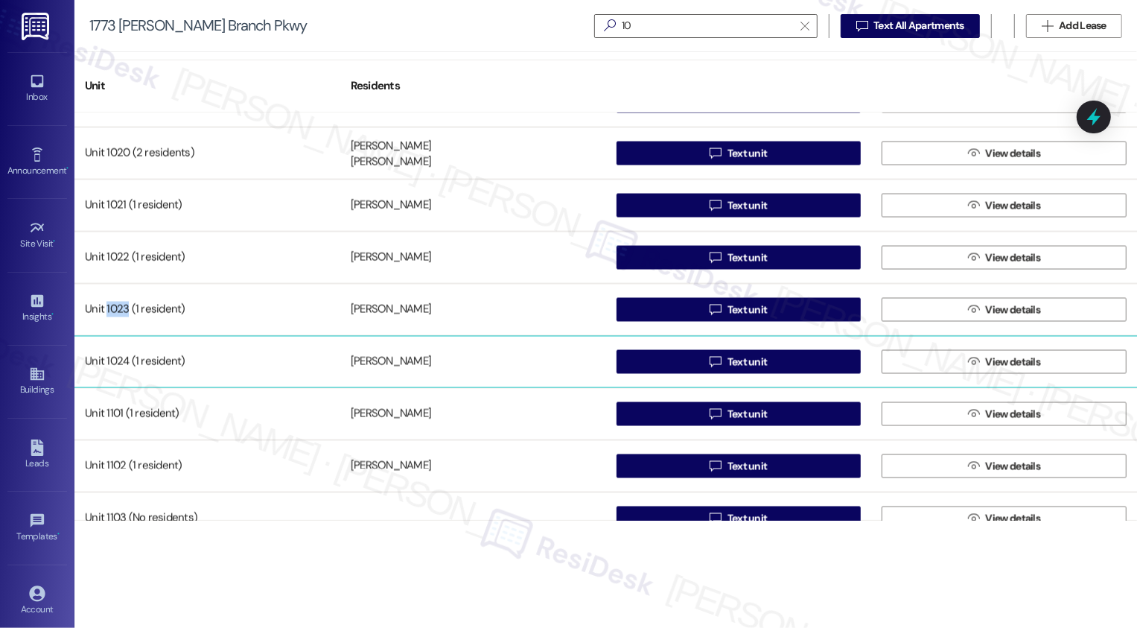
click at [115, 360] on div "Unit 1024 (1 resident)" at bounding box center [207, 362] width 266 height 30
click at [114, 367] on div "Unit 1024 (1 resident)" at bounding box center [207, 362] width 266 height 30
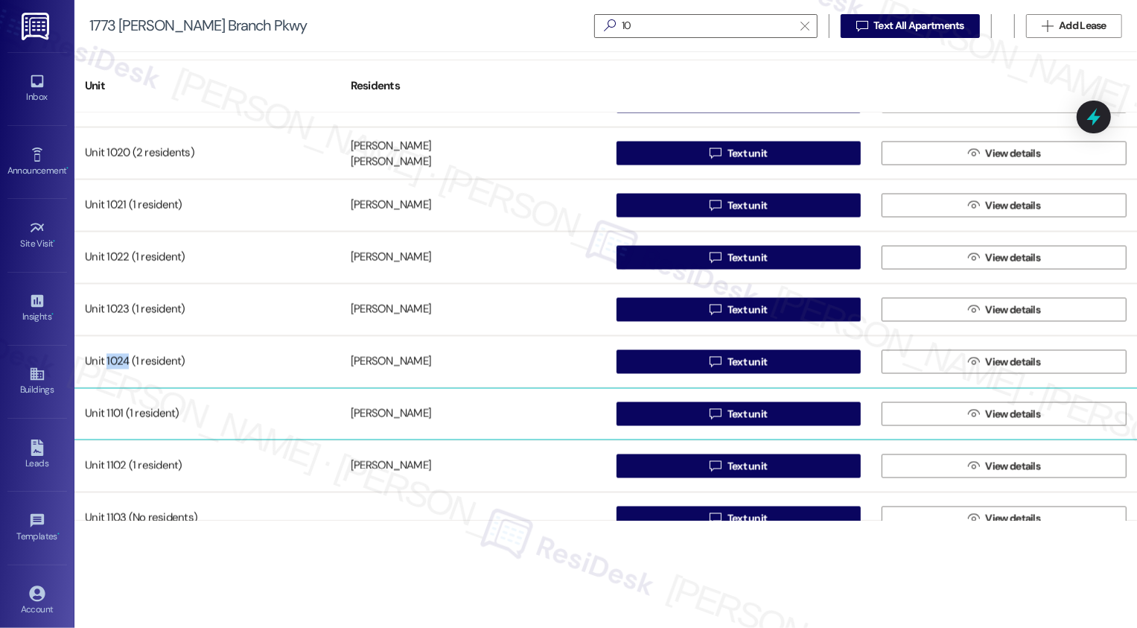
click at [120, 413] on div "Unit 1101 (1 resident)" at bounding box center [207, 414] width 266 height 30
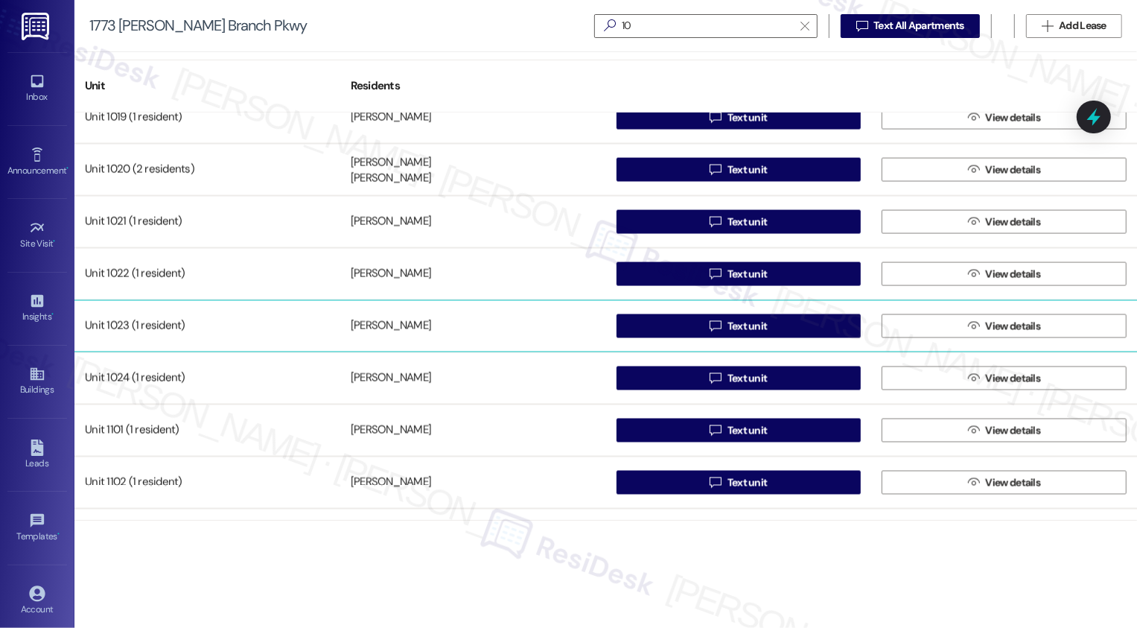
scroll to position [1882, 0]
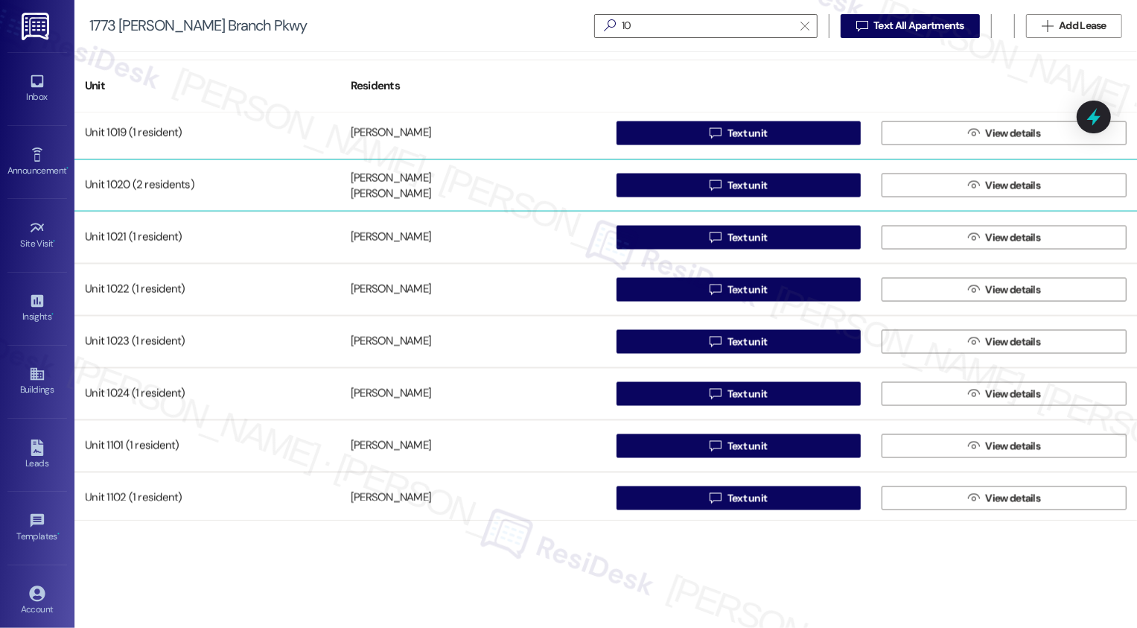
click at [112, 183] on div "Unit 1020 (2 residents)" at bounding box center [207, 186] width 266 height 30
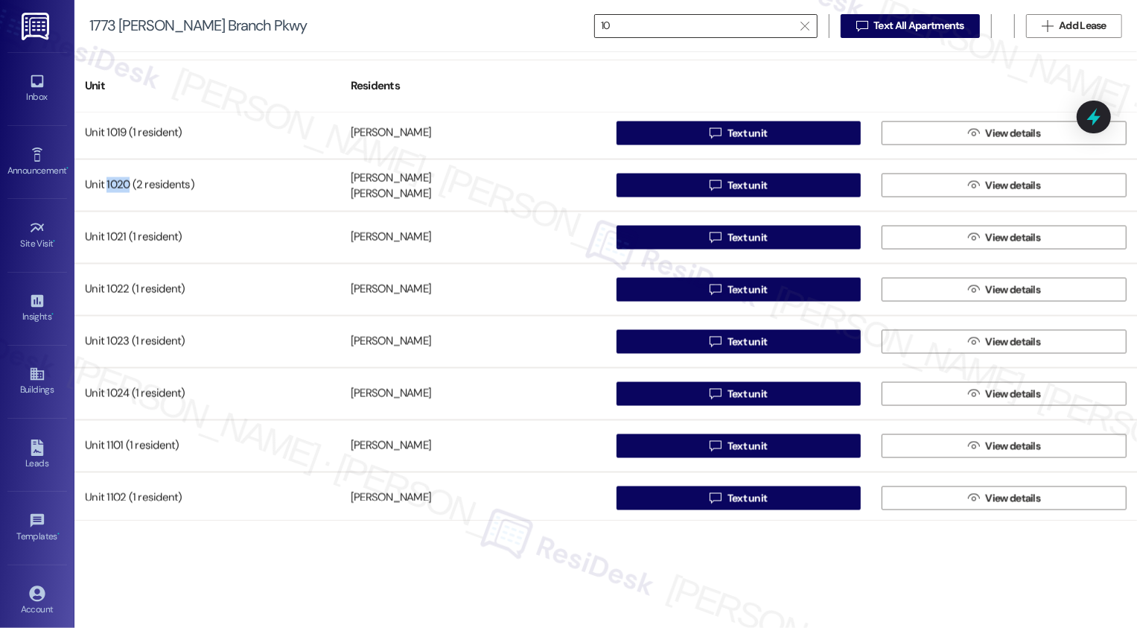
click at [640, 28] on input "10" at bounding box center [697, 26] width 192 height 21
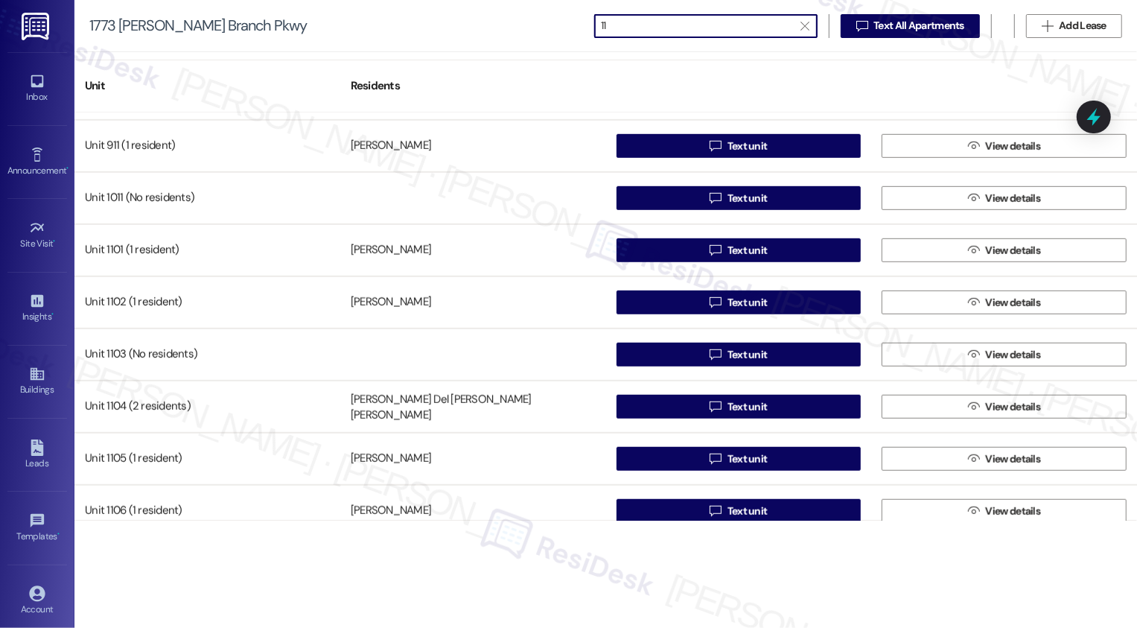
scroll to position [783, 0]
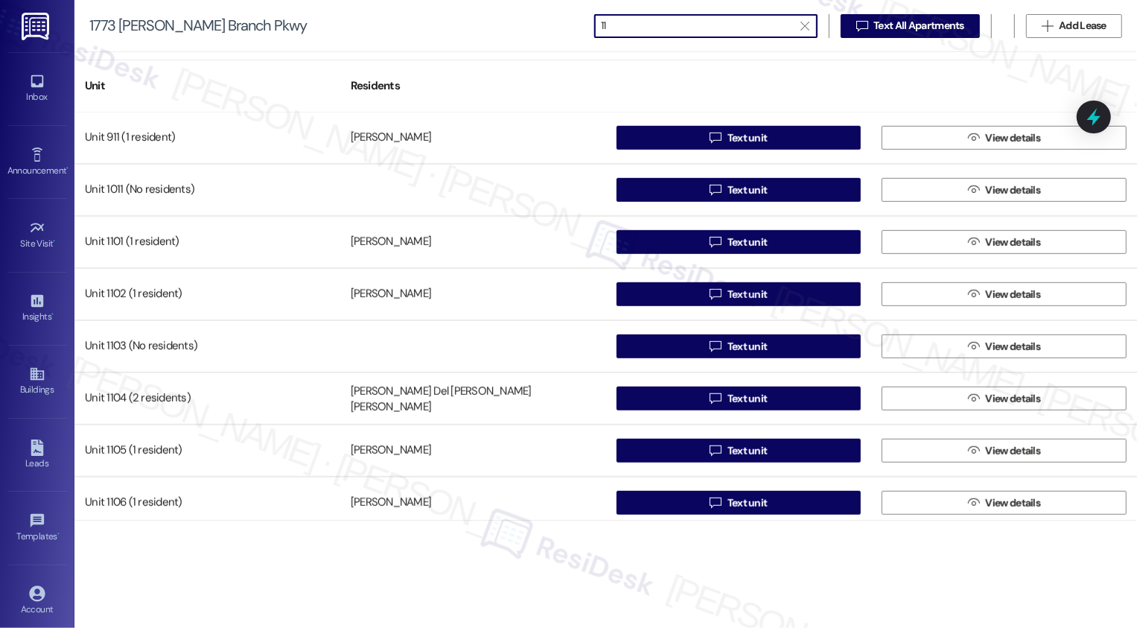
type input "11"
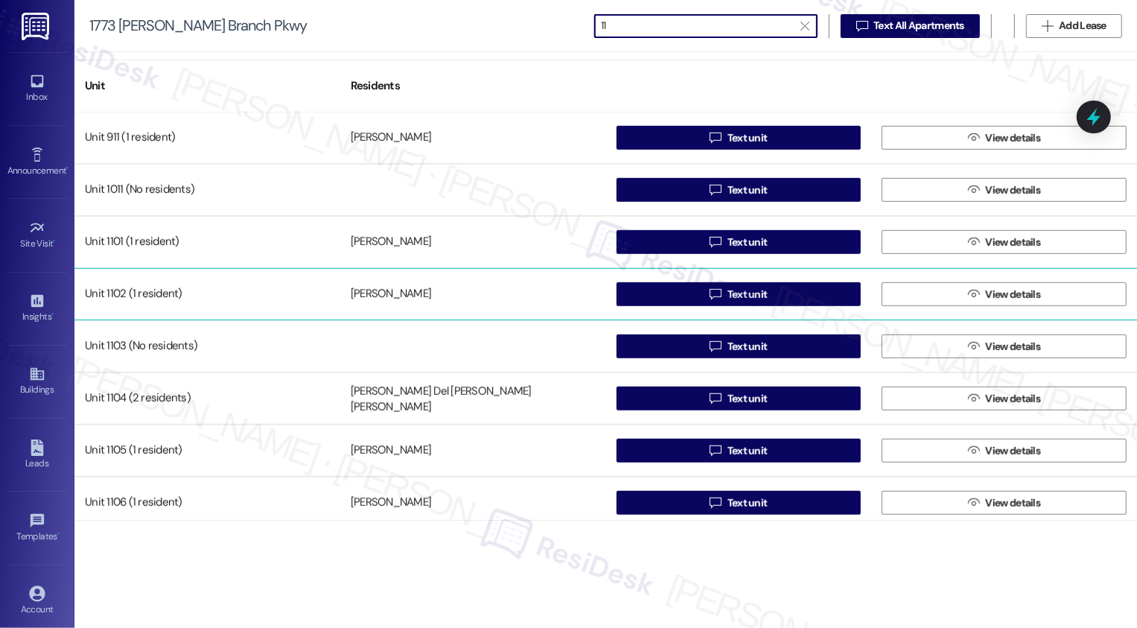
click at [107, 290] on div "Unit 1102 (1 resident)" at bounding box center [207, 294] width 266 height 30
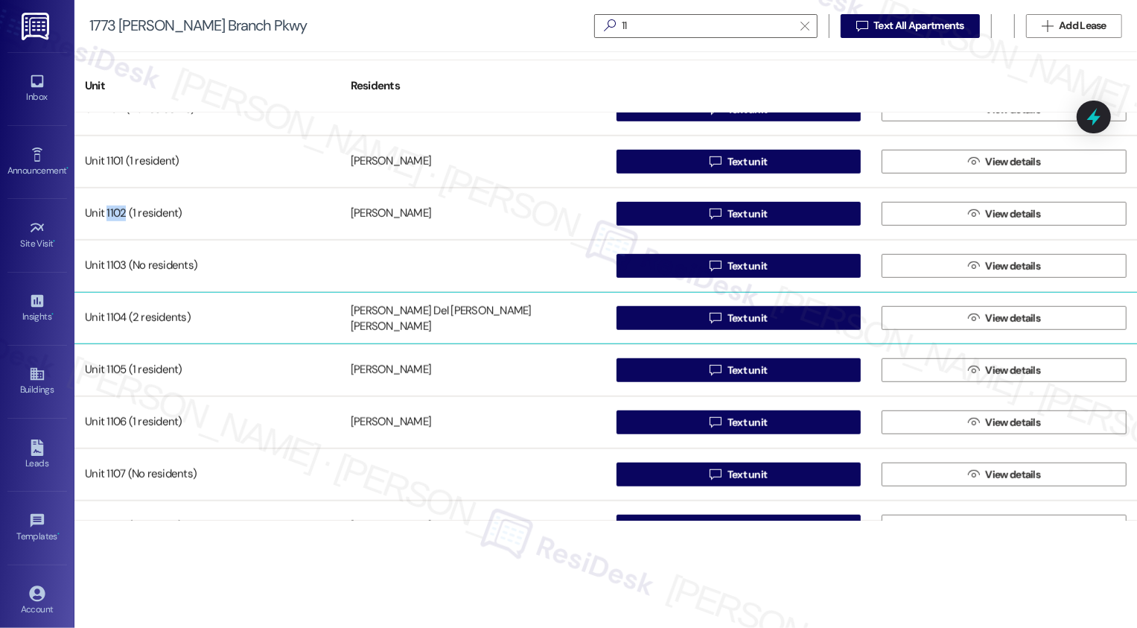
scroll to position [883, 0]
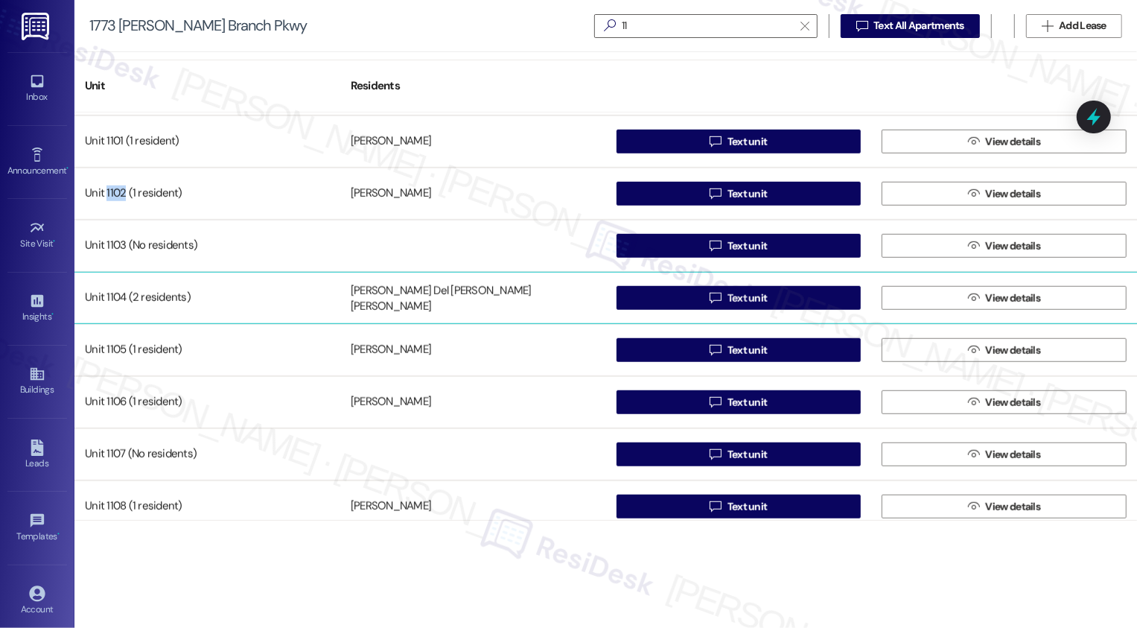
click at [115, 296] on div "Unit 1104 (2 residents)" at bounding box center [207, 298] width 266 height 30
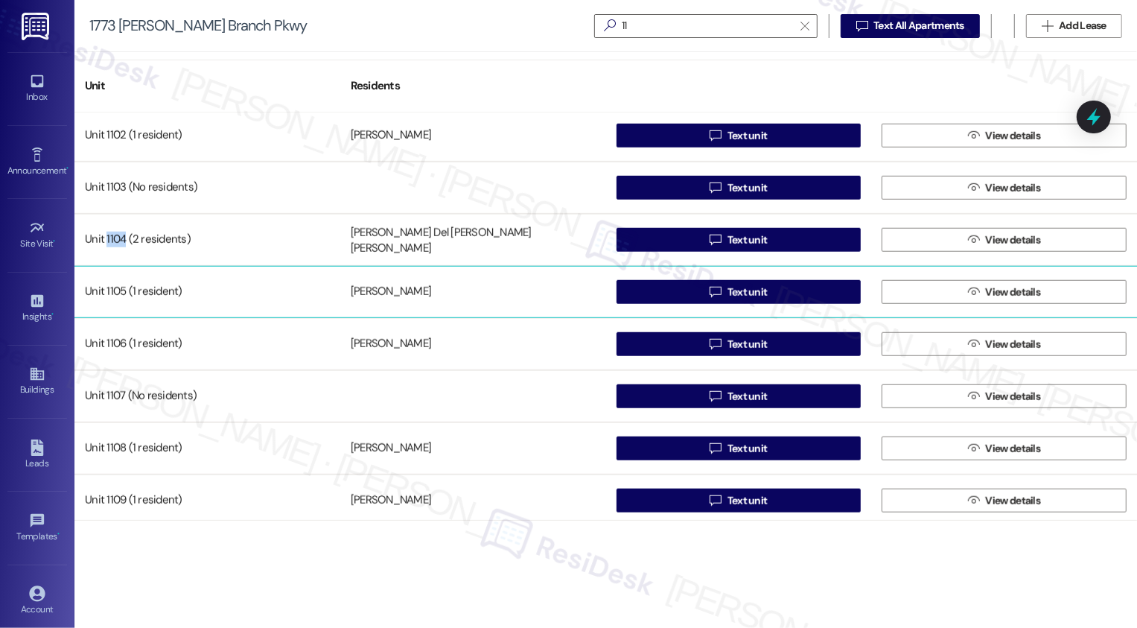
scroll to position [952, 0]
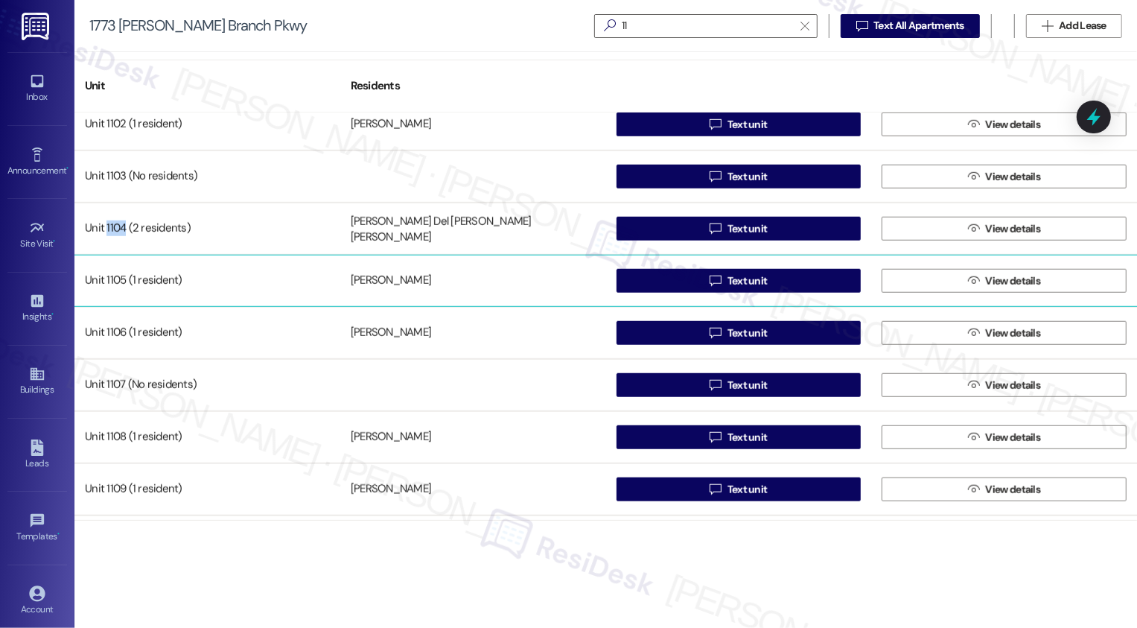
click at [119, 281] on div "Unit 1105 (1 resident)" at bounding box center [207, 281] width 266 height 30
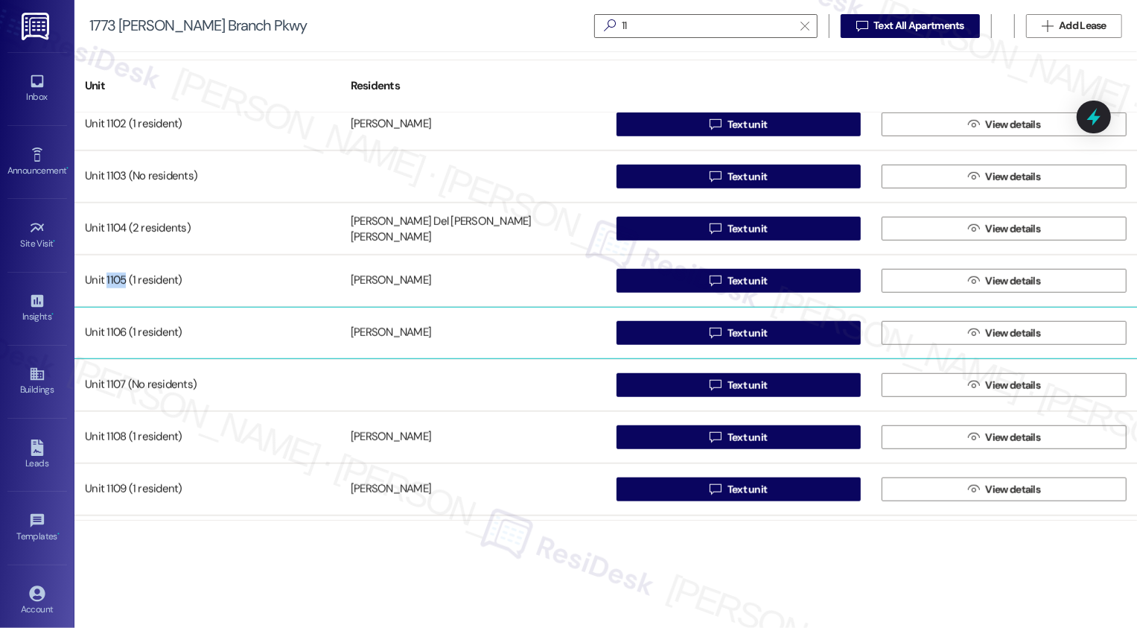
click at [110, 330] on div "Unit 1106 (1 resident)" at bounding box center [207, 333] width 266 height 30
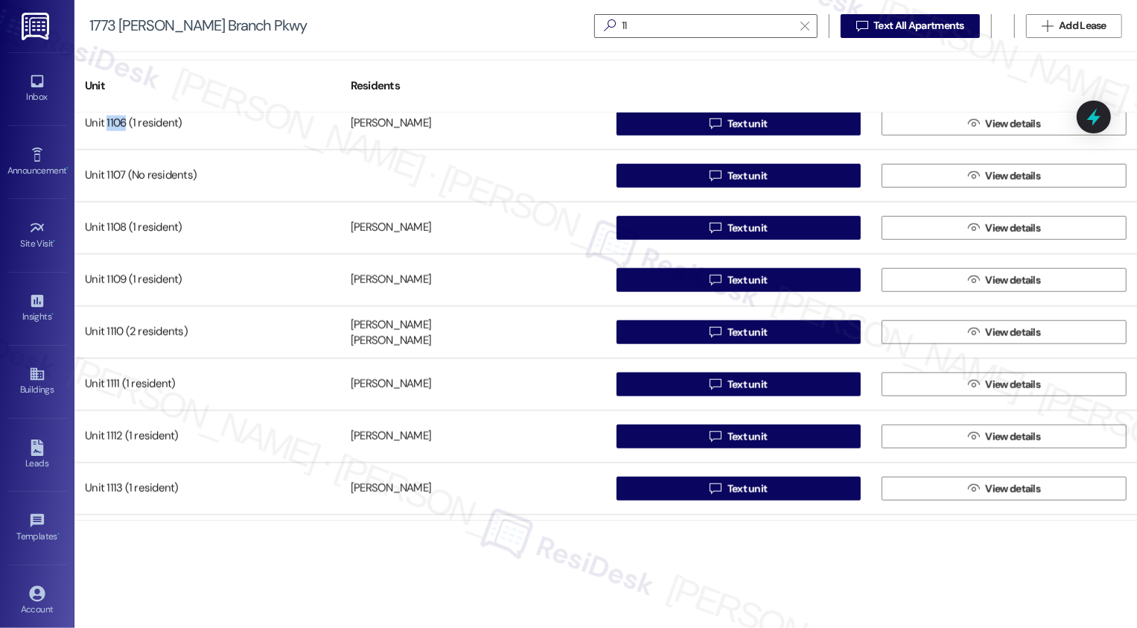
scroll to position [1178, 0]
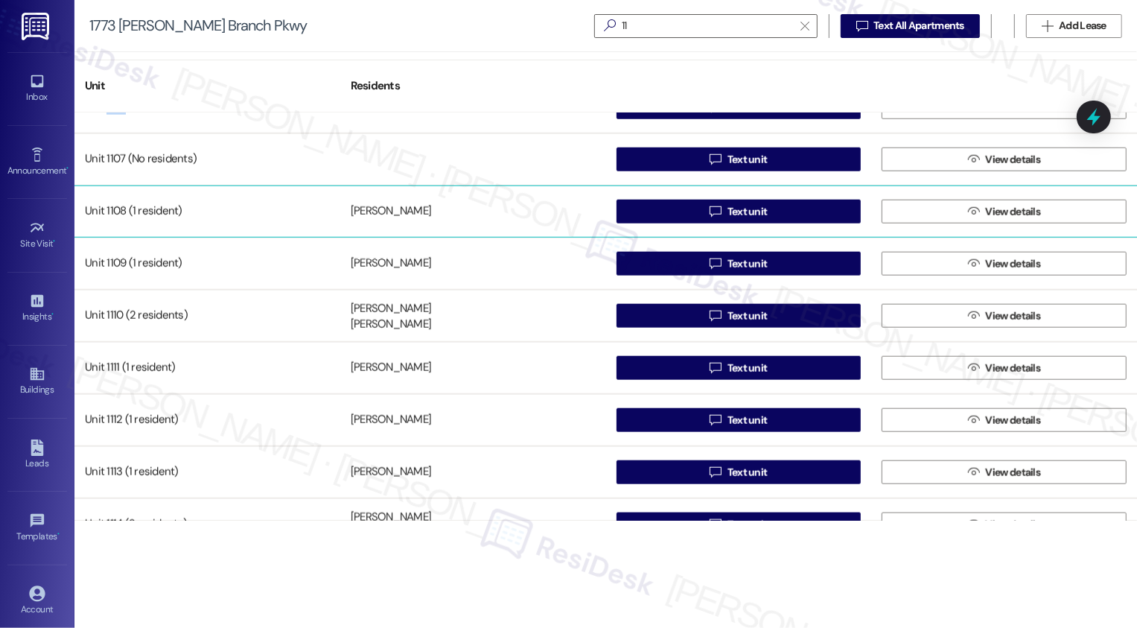
click at [110, 203] on div "Unit 1108 (1 resident)" at bounding box center [207, 212] width 266 height 30
click at [114, 210] on div "Unit 1108 (1 resident)" at bounding box center [207, 212] width 266 height 30
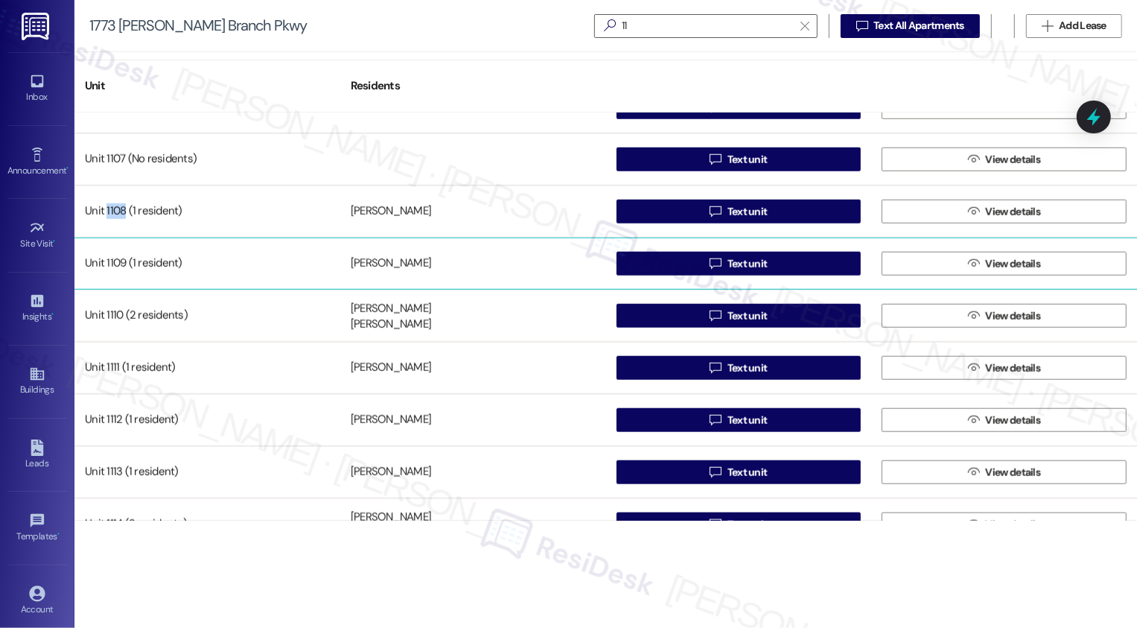
click at [121, 264] on div "Unit 1109 (1 resident)" at bounding box center [207, 264] width 266 height 30
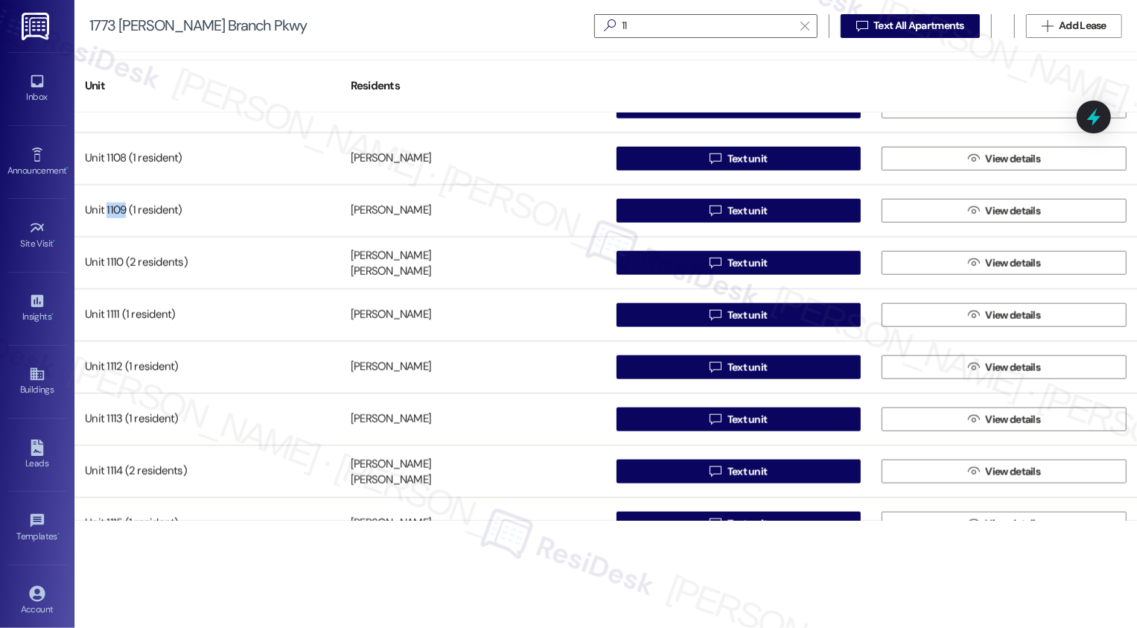
scroll to position [1238, 0]
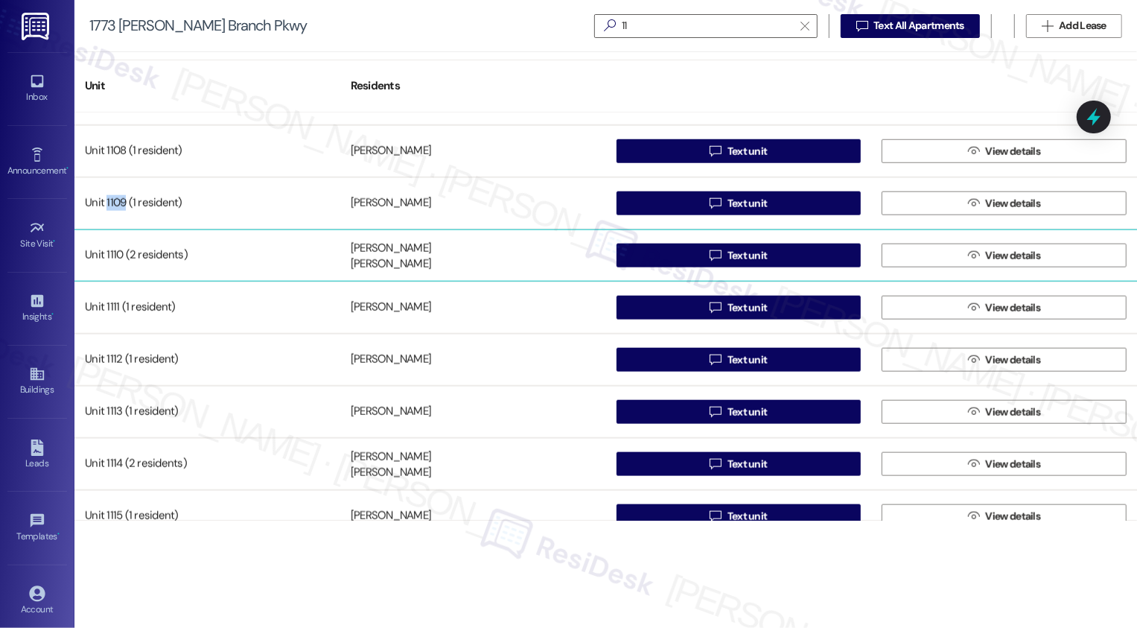
click at [110, 250] on div "Unit 1110 (2 residents)" at bounding box center [207, 256] width 266 height 30
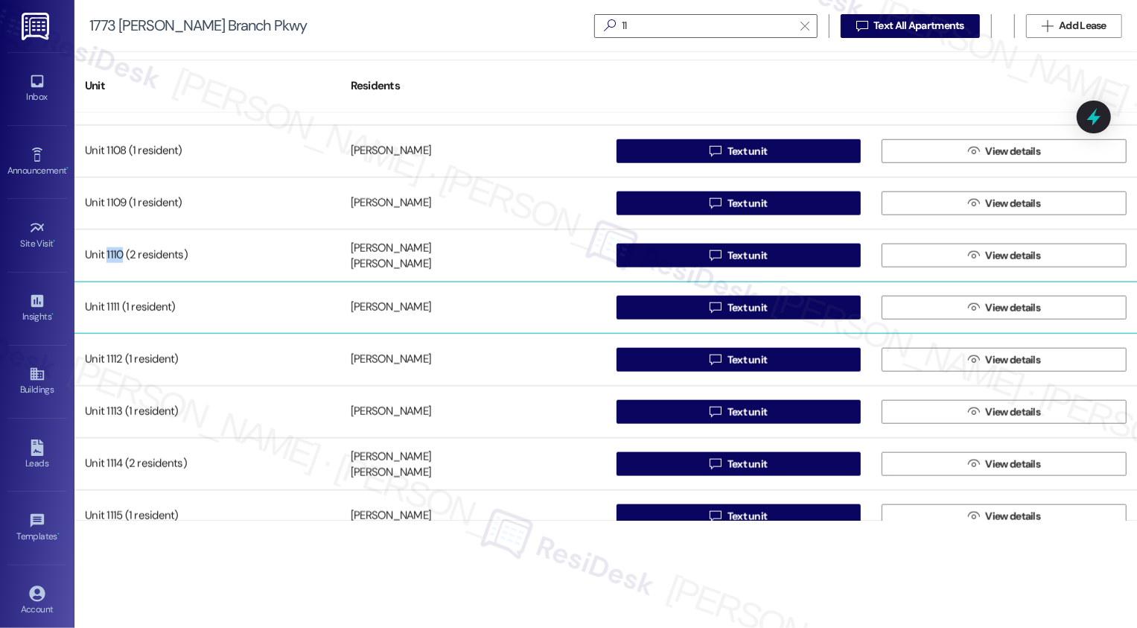
click at [116, 309] on div "Unit 1111 (1 resident)" at bounding box center [207, 308] width 266 height 30
click at [112, 302] on div "Unit 1111 (1 resident)" at bounding box center [207, 308] width 266 height 30
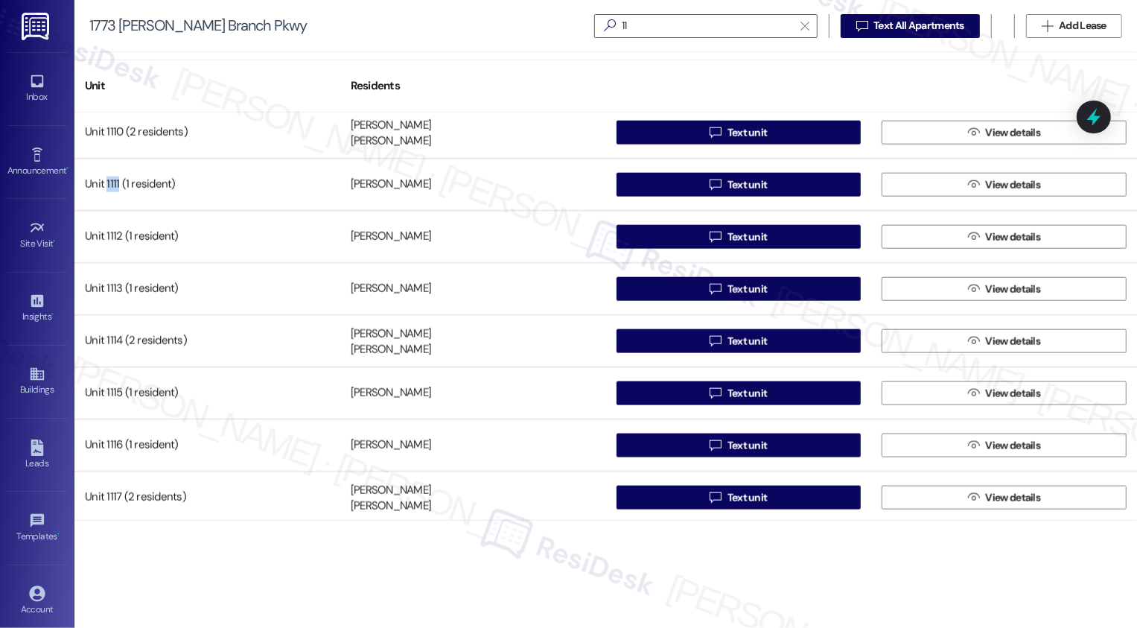
scroll to position [1373, 0]
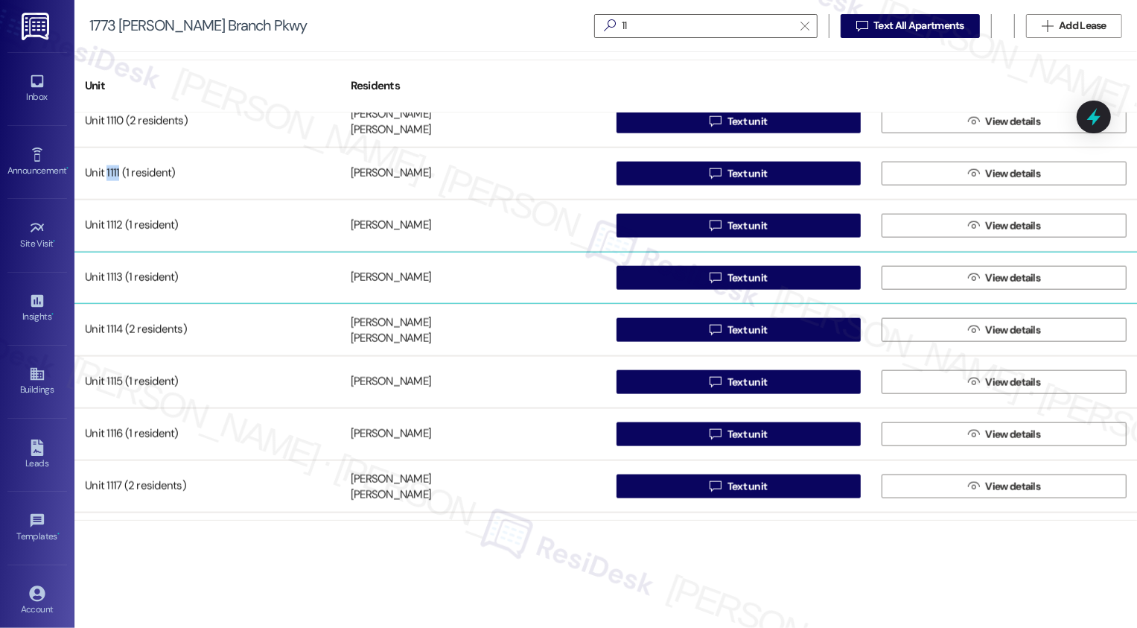
click at [116, 279] on div "Unit 1113 (1 resident)" at bounding box center [207, 278] width 266 height 30
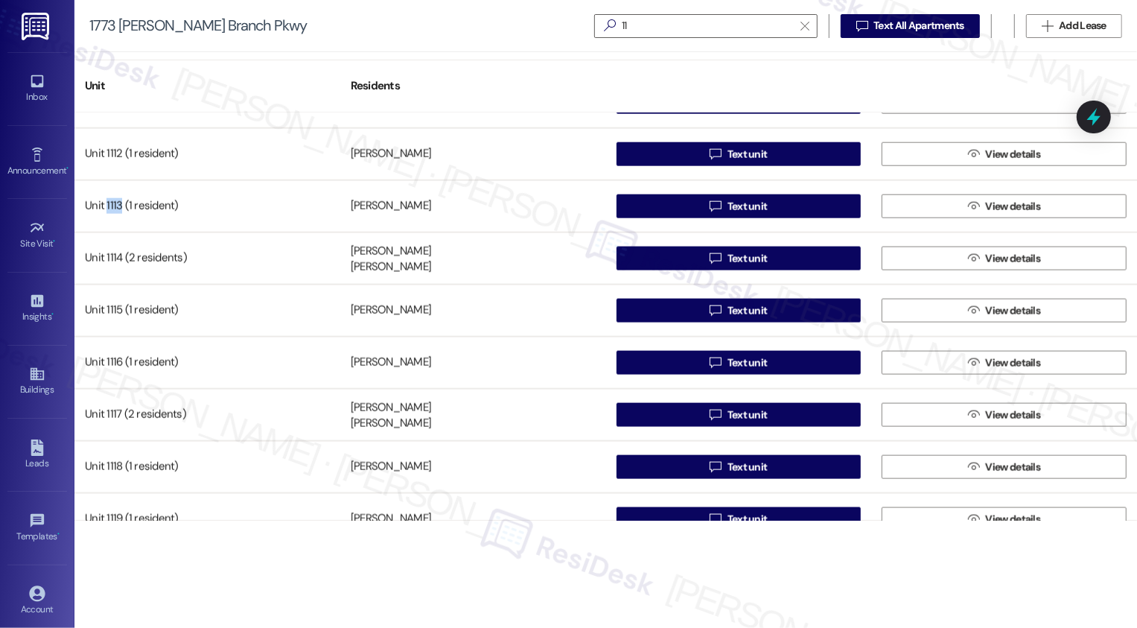
scroll to position [1457, 0]
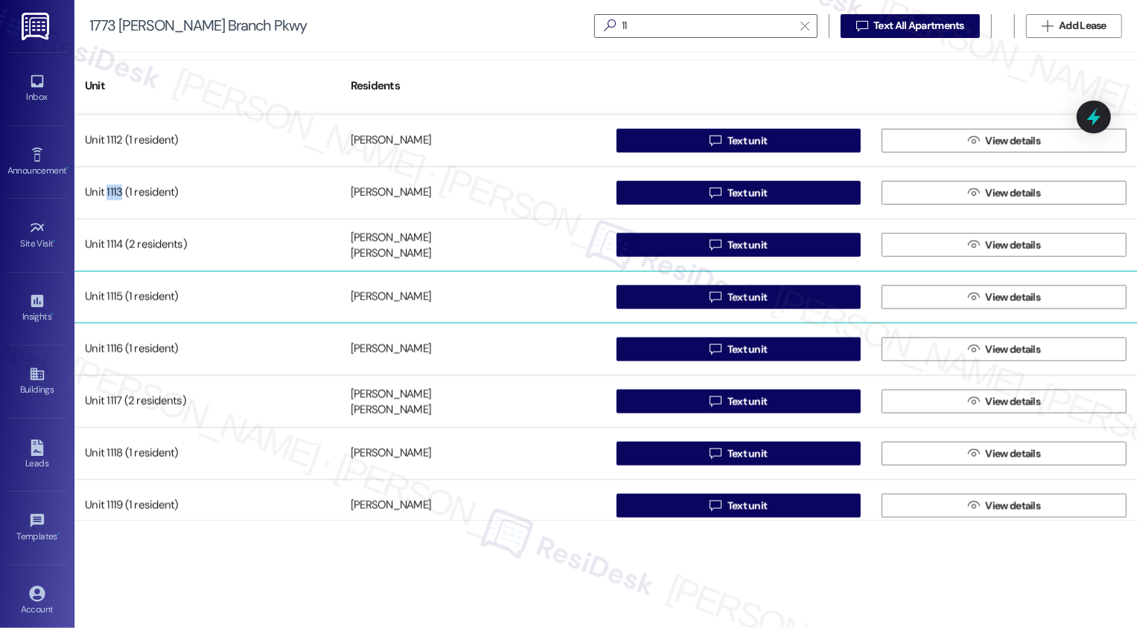
click at [127, 299] on div "Unit 1115 (1 resident)" at bounding box center [207, 297] width 266 height 30
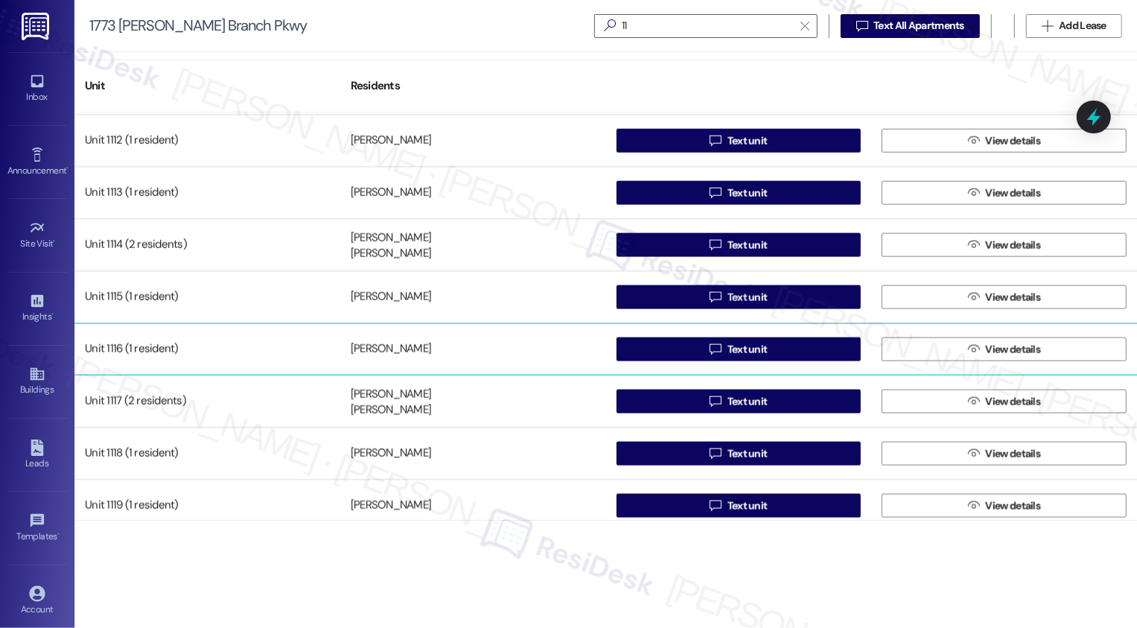
scroll to position [1507, 0]
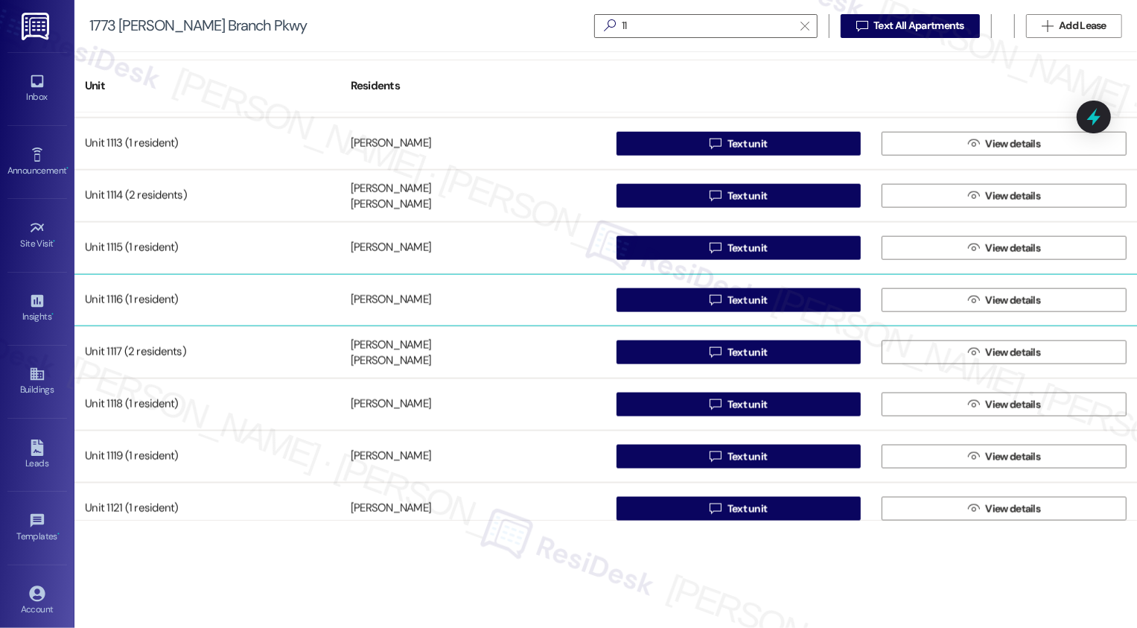
click at [113, 296] on div "Unit 1116 (1 resident)" at bounding box center [207, 300] width 266 height 30
click at [115, 299] on div "Unit 1116 (1 resident)" at bounding box center [207, 300] width 266 height 30
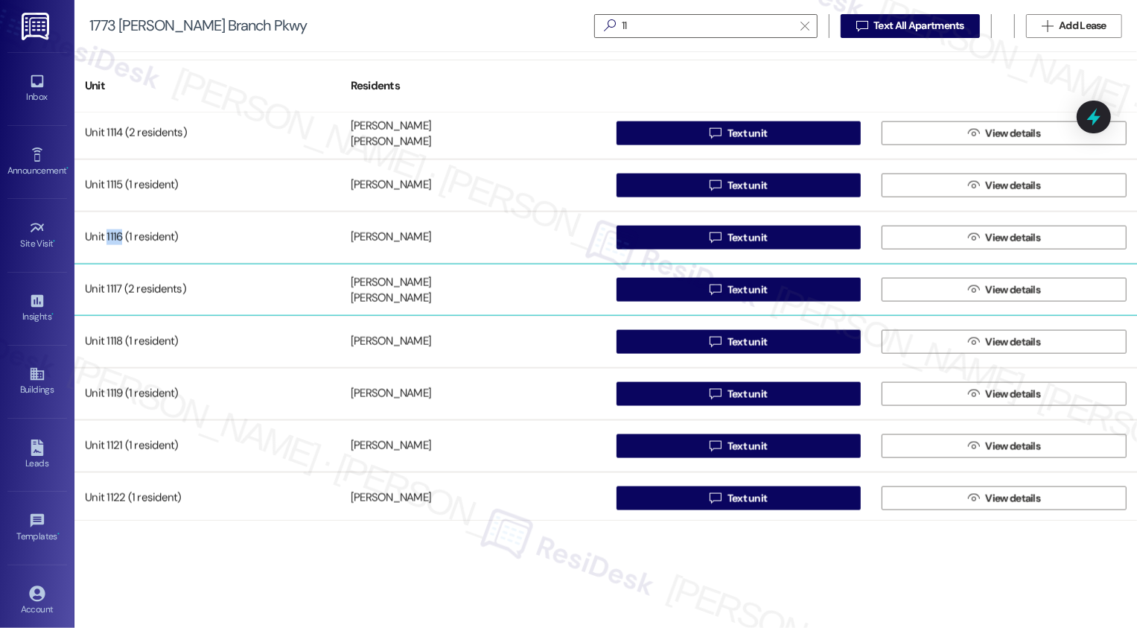
scroll to position [1593, 0]
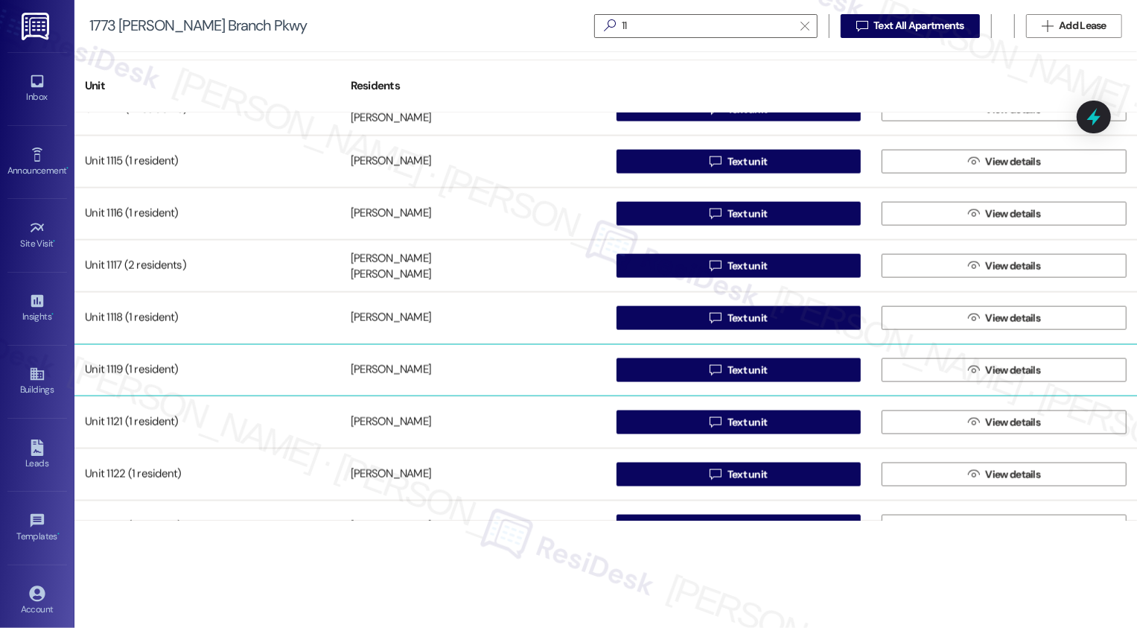
click at [116, 366] on div "Unit 1119 (1 resident)" at bounding box center [207, 370] width 266 height 30
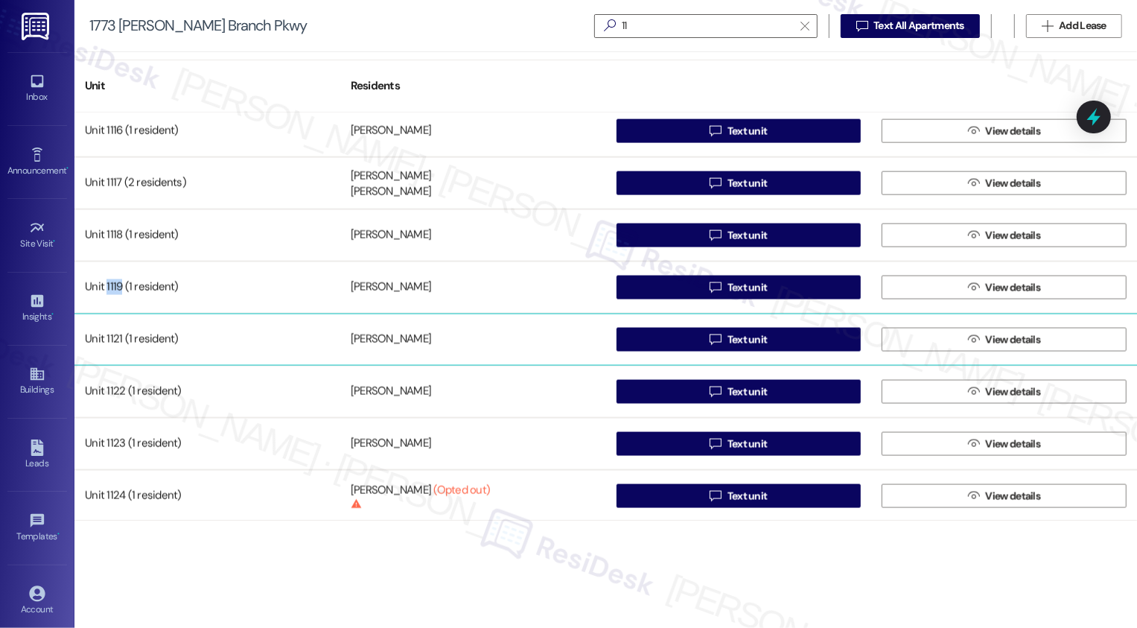
scroll to position [1691, 0]
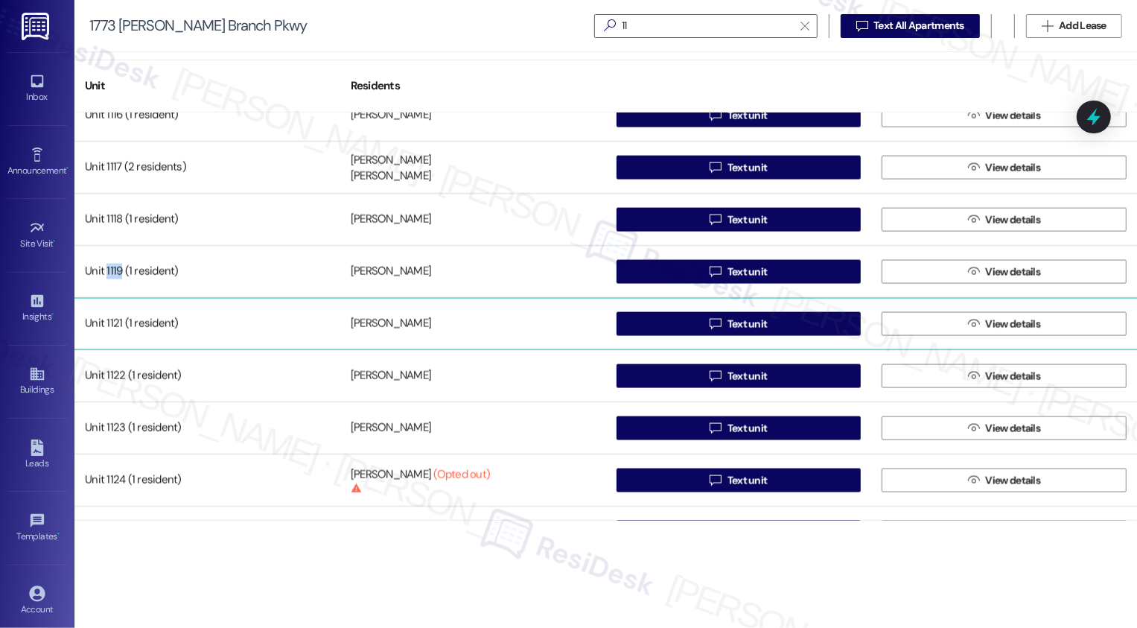
click at [114, 320] on div "Unit 1121 (1 resident)" at bounding box center [207, 324] width 266 height 30
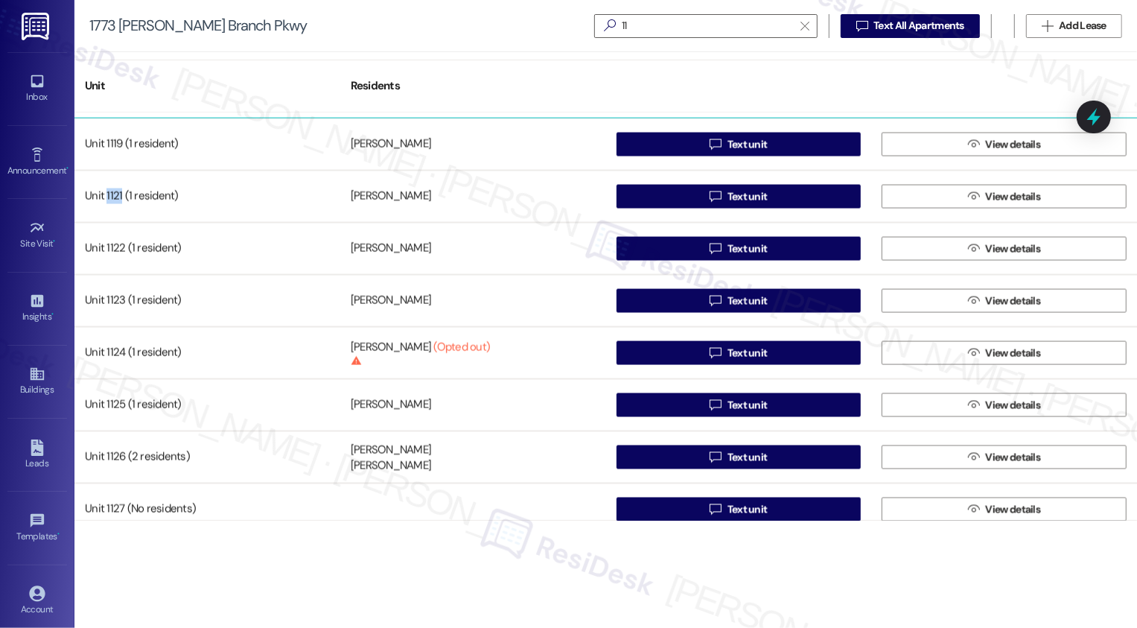
scroll to position [1827, 0]
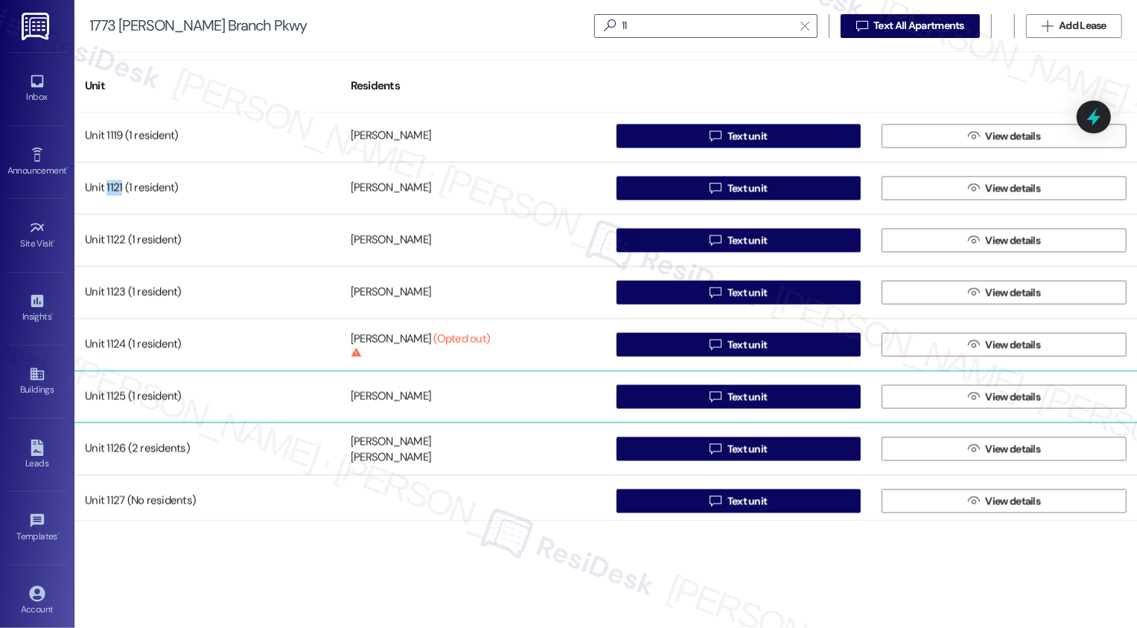
click at [117, 397] on div "Unit 1125 (1 resident)" at bounding box center [207, 397] width 266 height 30
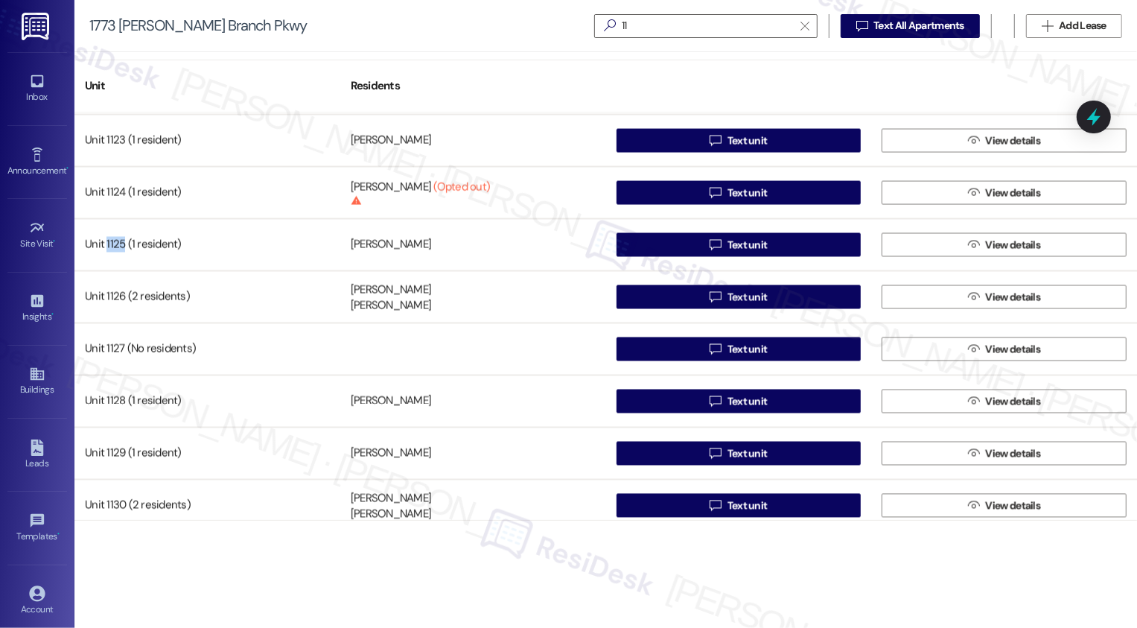
scroll to position [2081, 0]
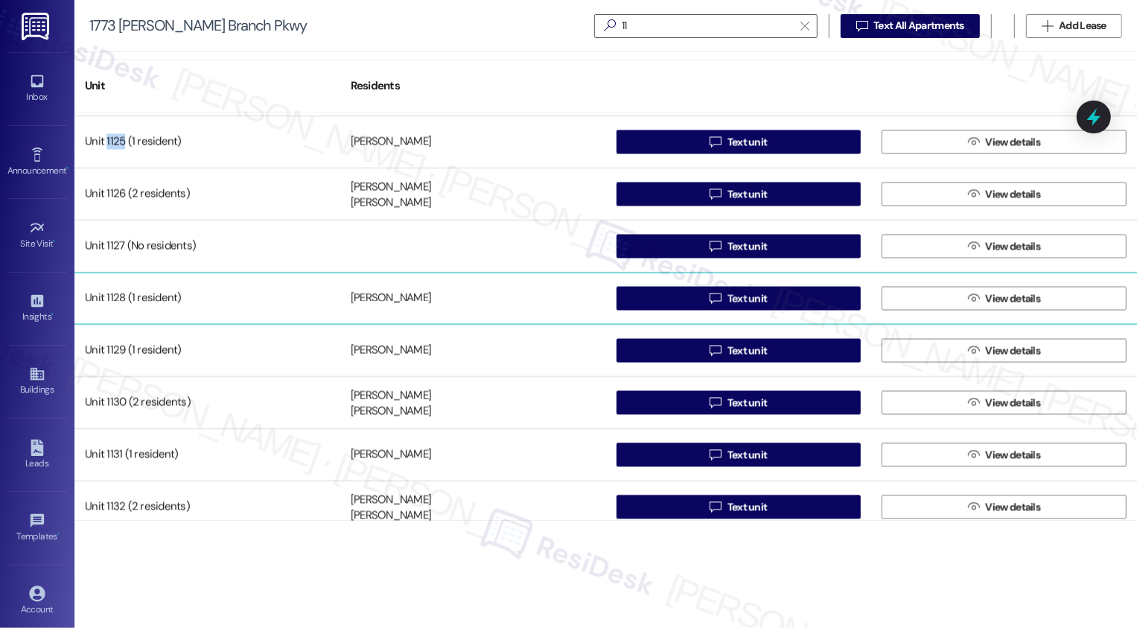
click at [118, 300] on div "Unit 1128 (1 resident)" at bounding box center [207, 299] width 266 height 30
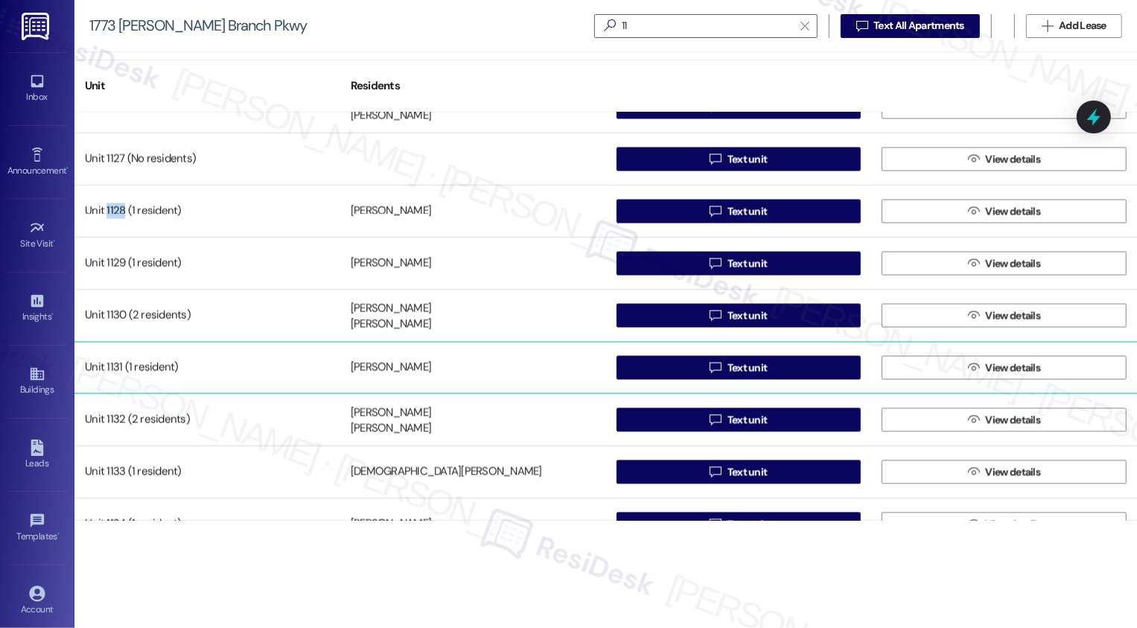
scroll to position [2172, 0]
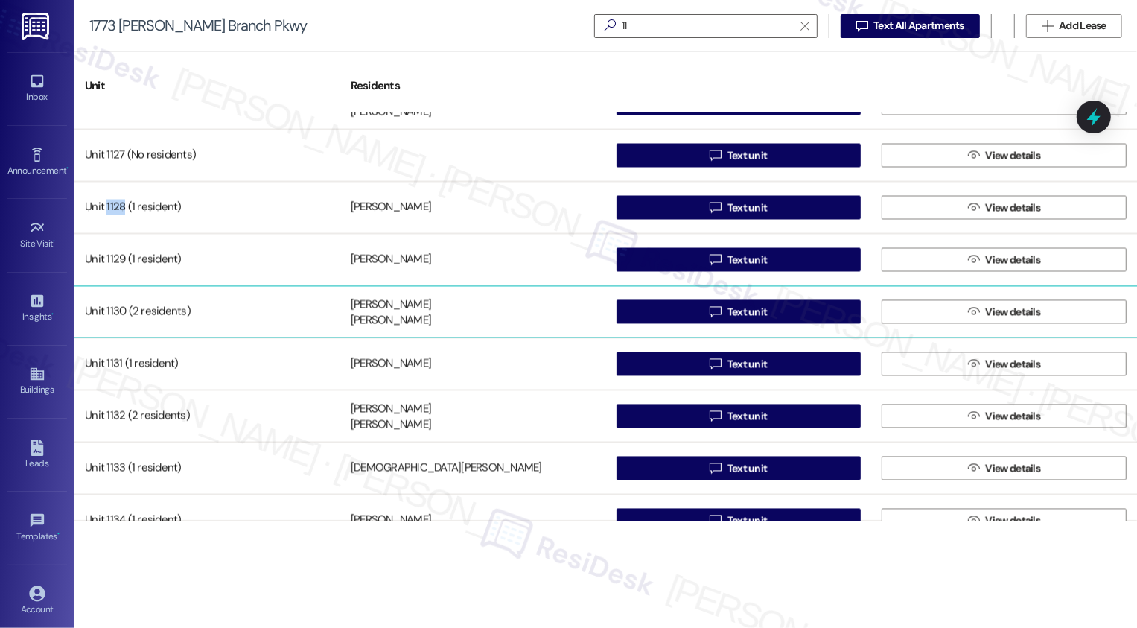
click at [115, 311] on div "Unit 1130 (2 residents)" at bounding box center [207, 312] width 266 height 30
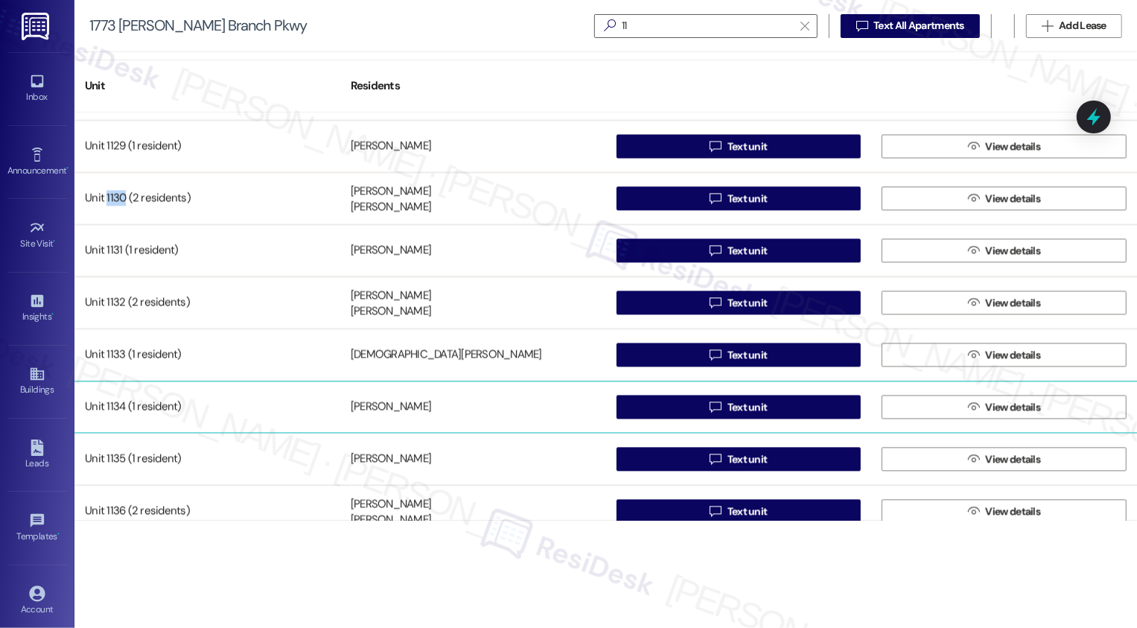
scroll to position [2406, 0]
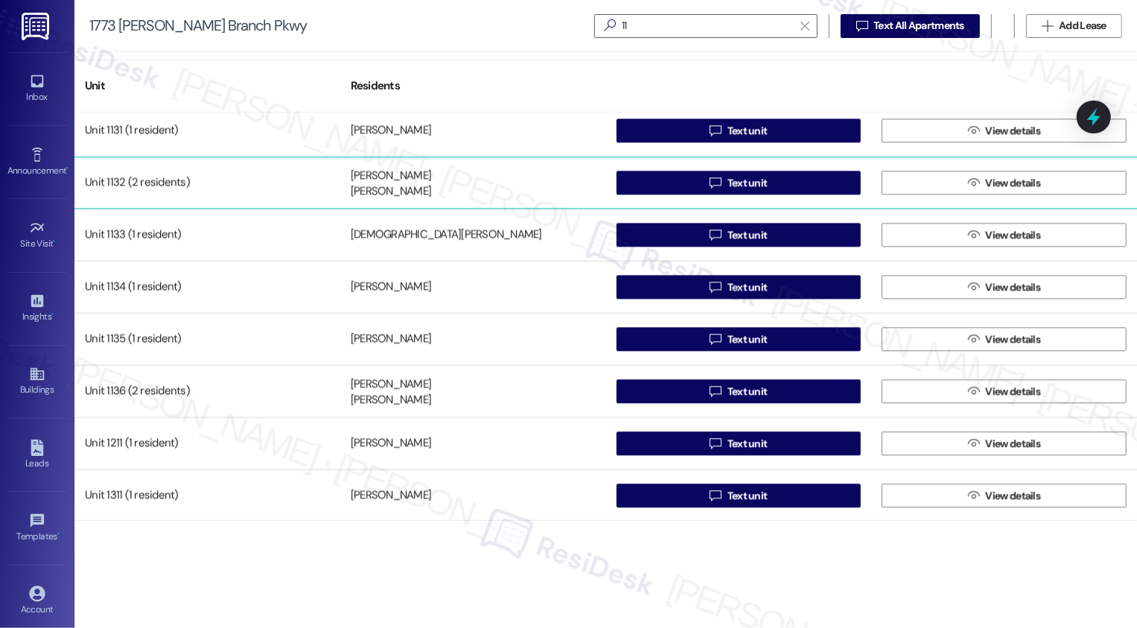
click at [121, 182] on div "Unit 1132 (2 residents)" at bounding box center [207, 183] width 266 height 30
click at [113, 182] on div "Unit 1132 (2 residents)" at bounding box center [207, 183] width 266 height 30
